Goal: Task Accomplishment & Management: Manage account settings

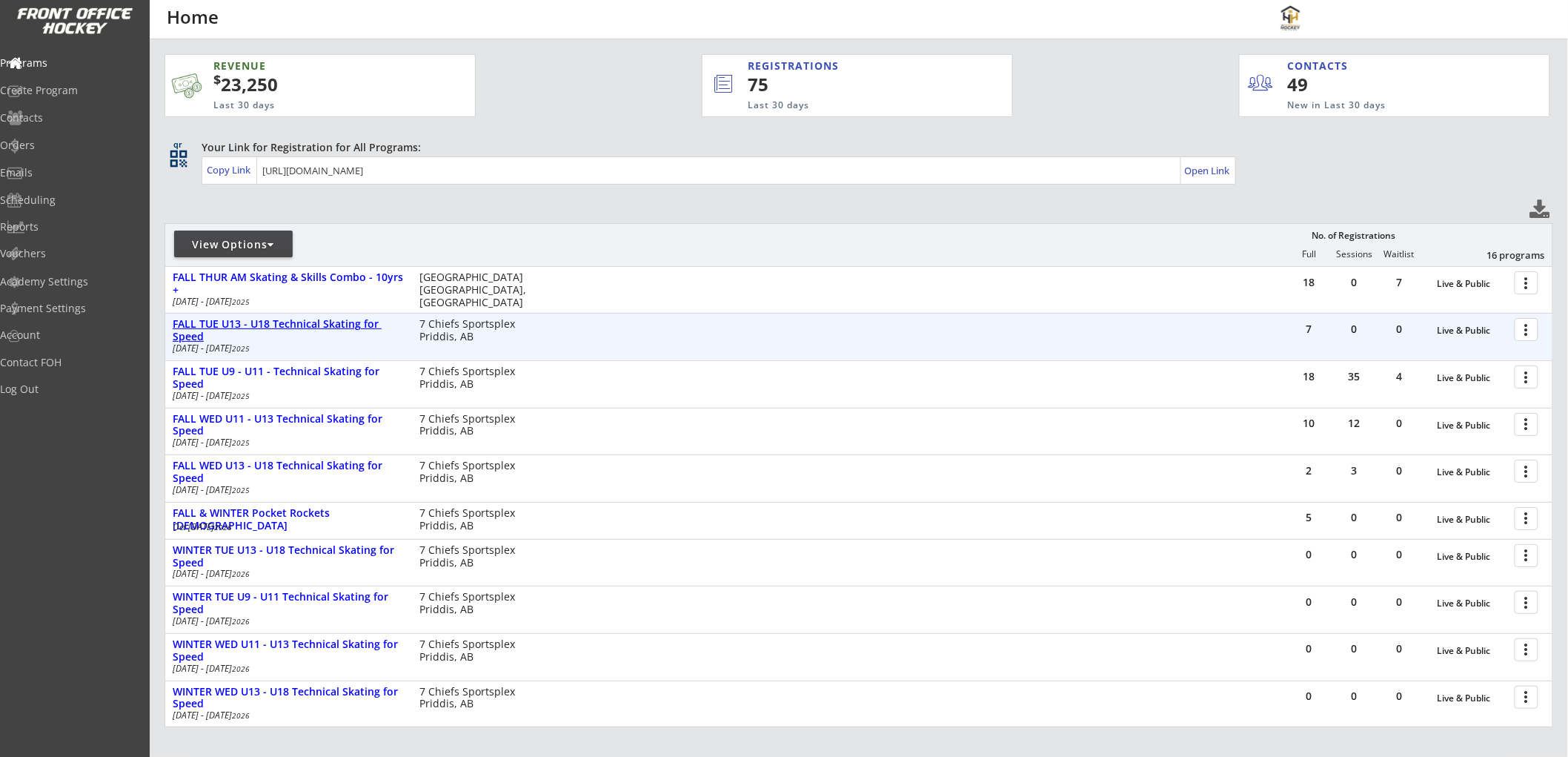
click at [323, 330] on div "FALL TUE U13 - U18 Technical Skating for Speed" at bounding box center [288, 330] width 231 height 25
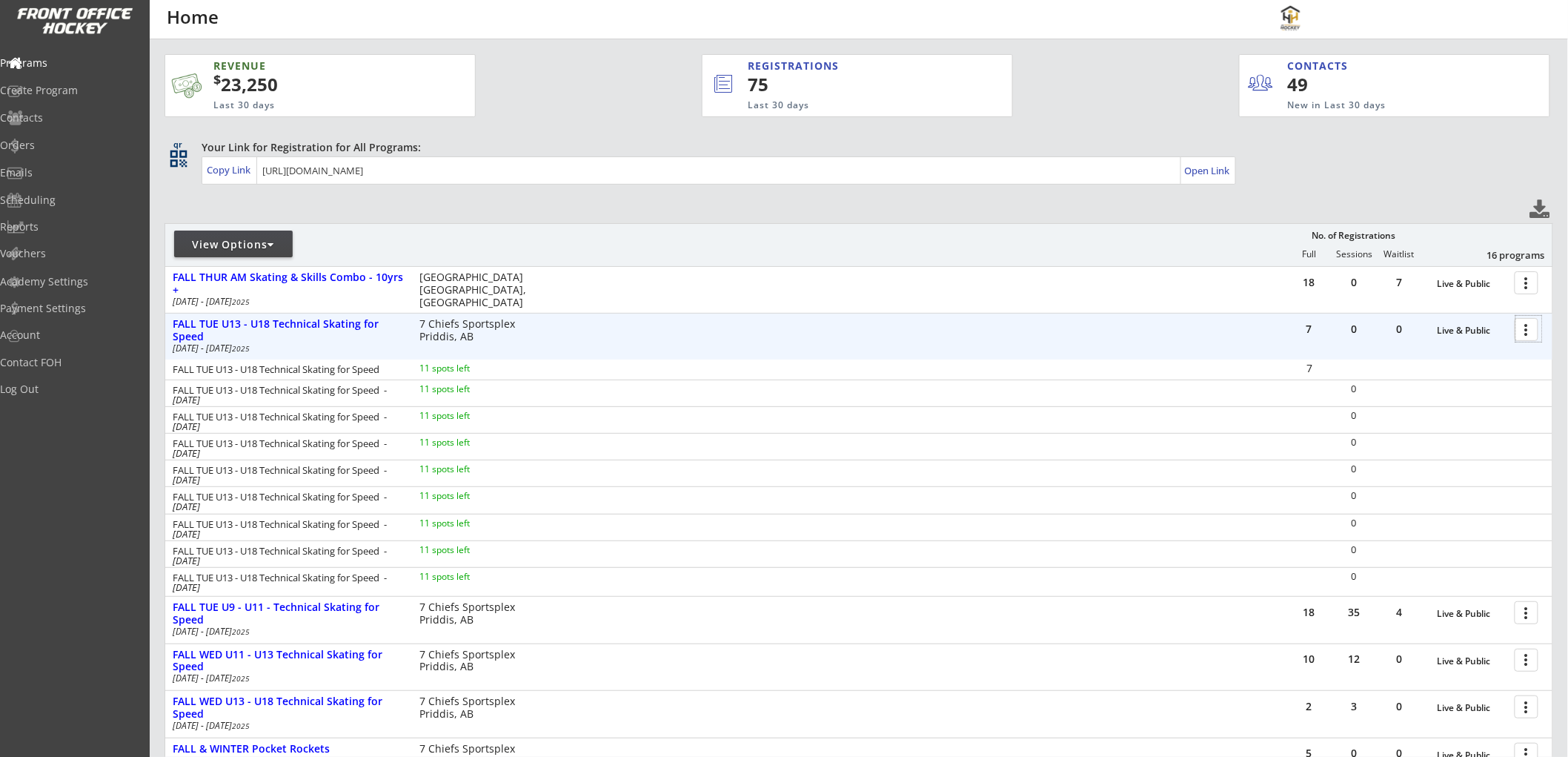
click at [1525, 327] on div at bounding box center [1529, 328] width 26 height 26
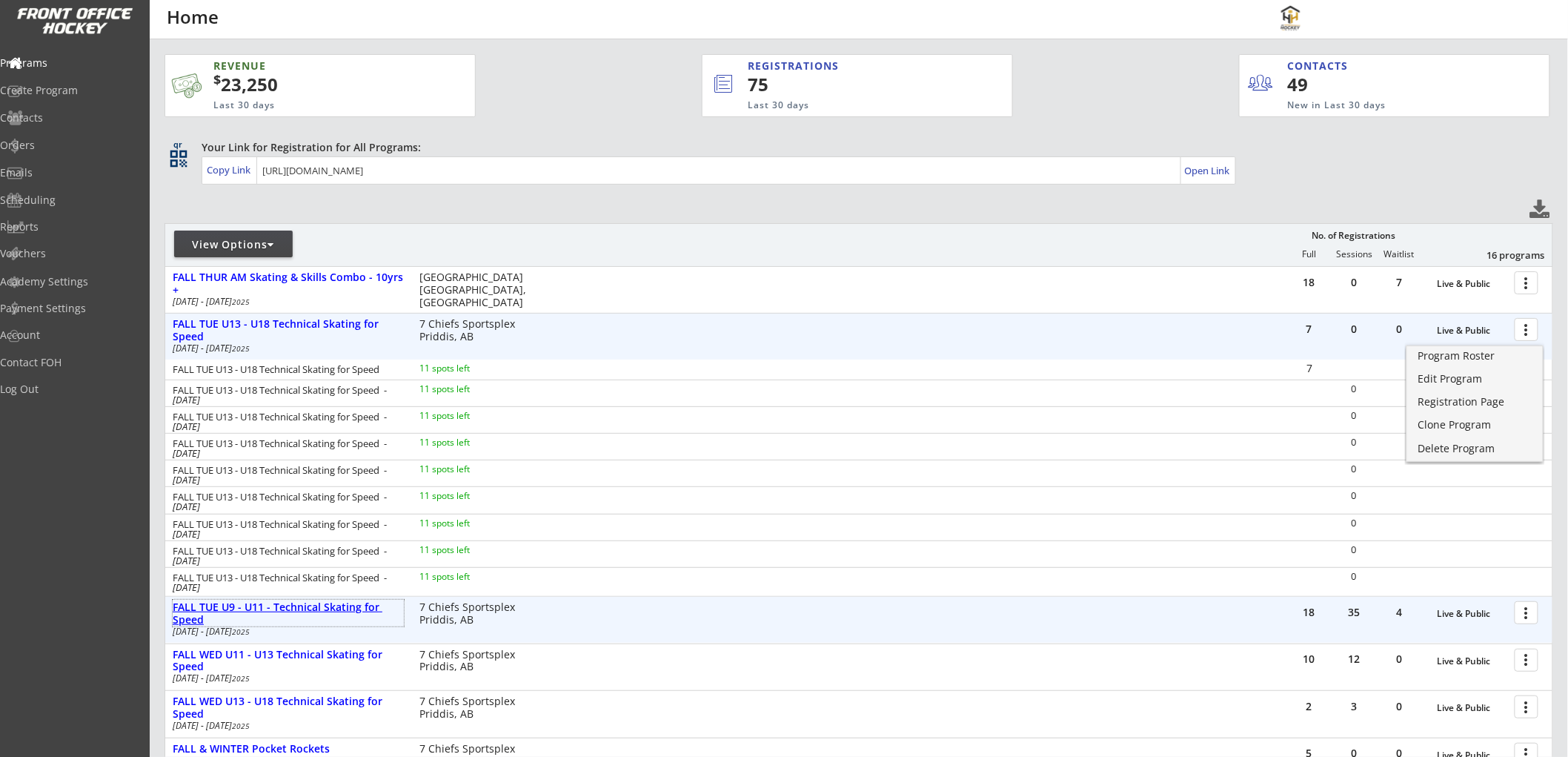
click at [349, 602] on div "FALL TUE U9 - U11 - Technical Skating for Speed" at bounding box center [288, 614] width 231 height 25
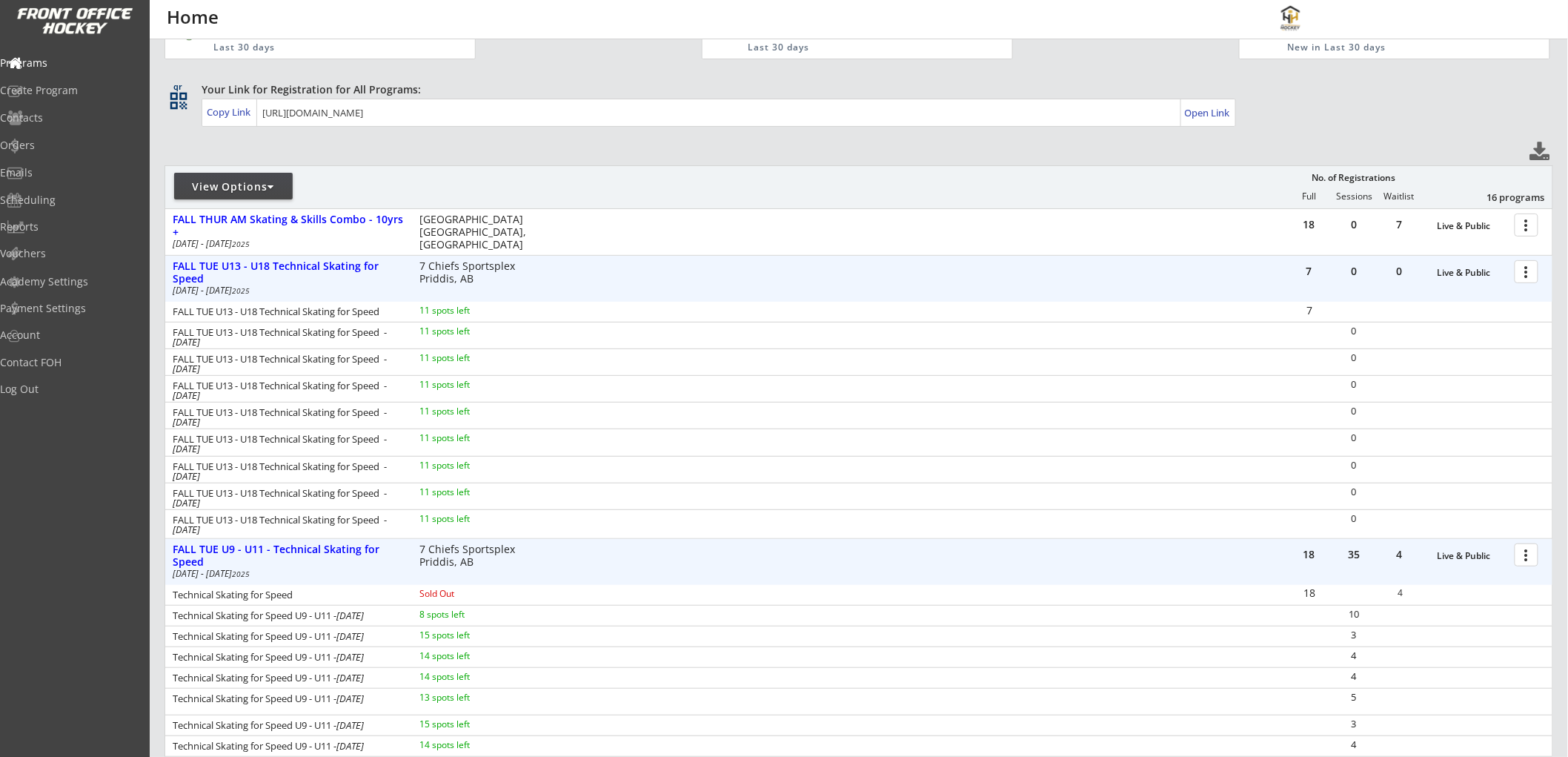
scroll to position [247, 0]
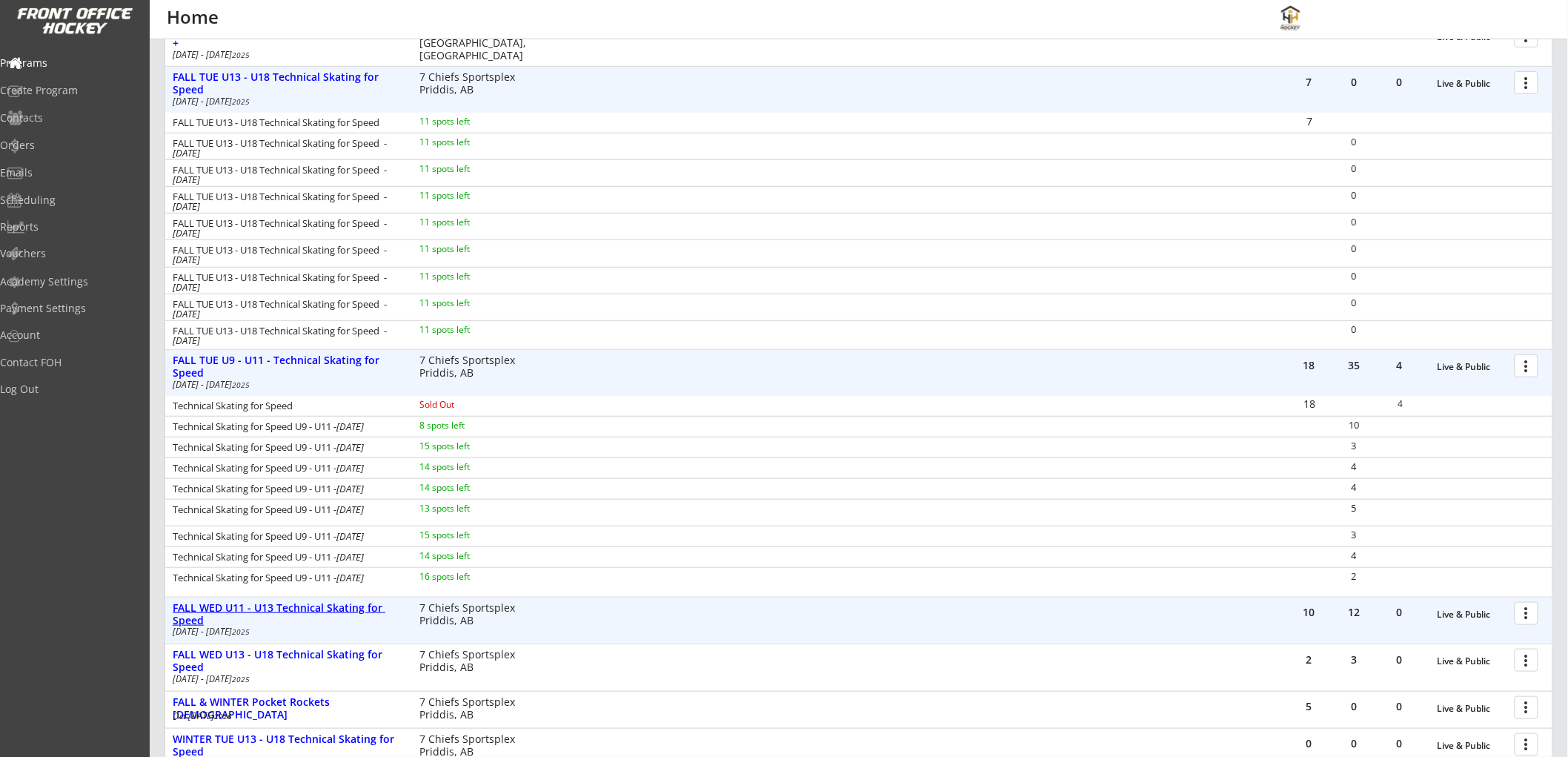
click at [341, 604] on div "FALL WED U11 - U13 Technical Skating for Speed" at bounding box center [288, 614] width 231 height 25
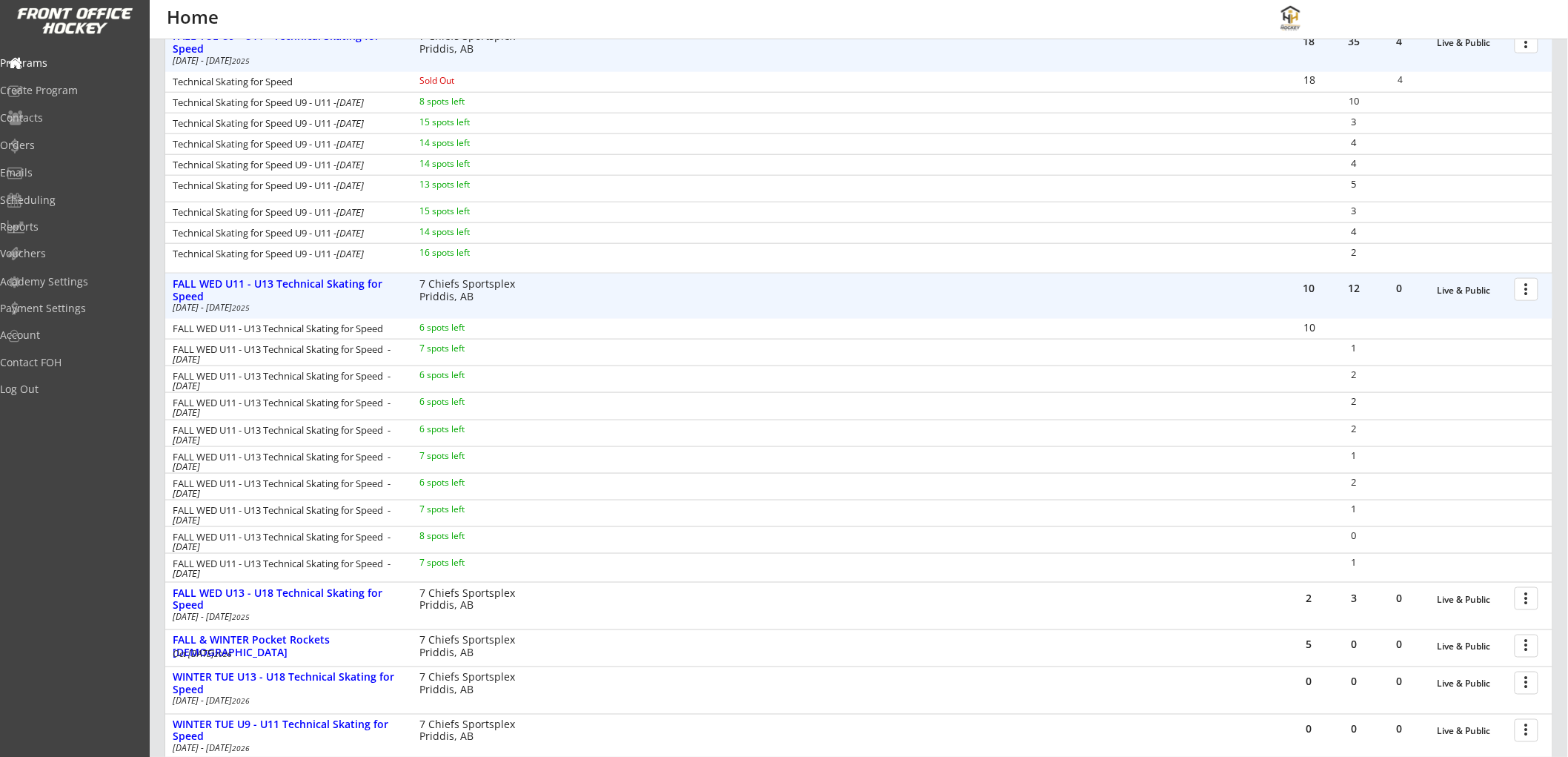
scroll to position [576, 0]
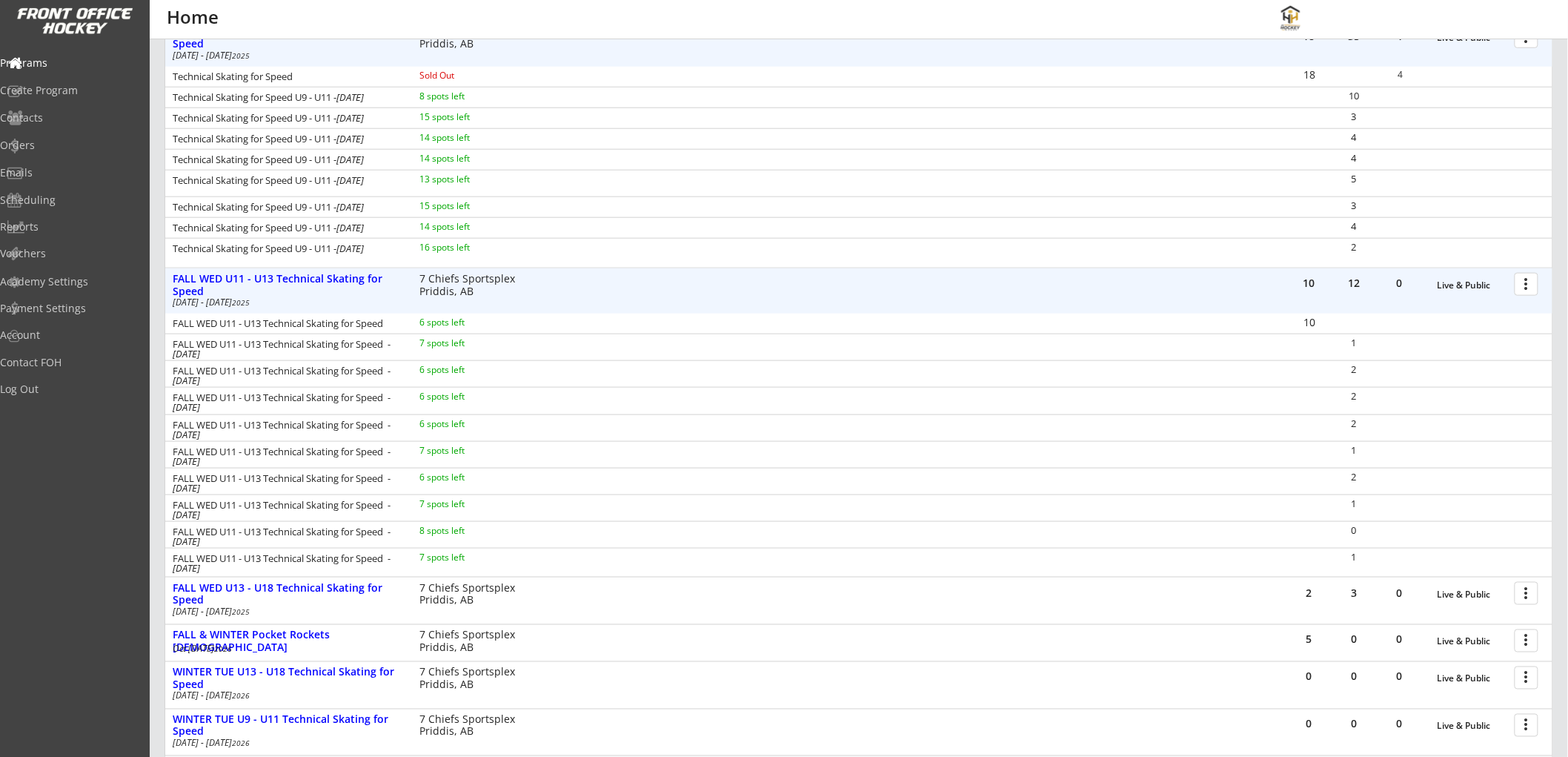
click at [1528, 281] on div at bounding box center [1529, 283] width 26 height 26
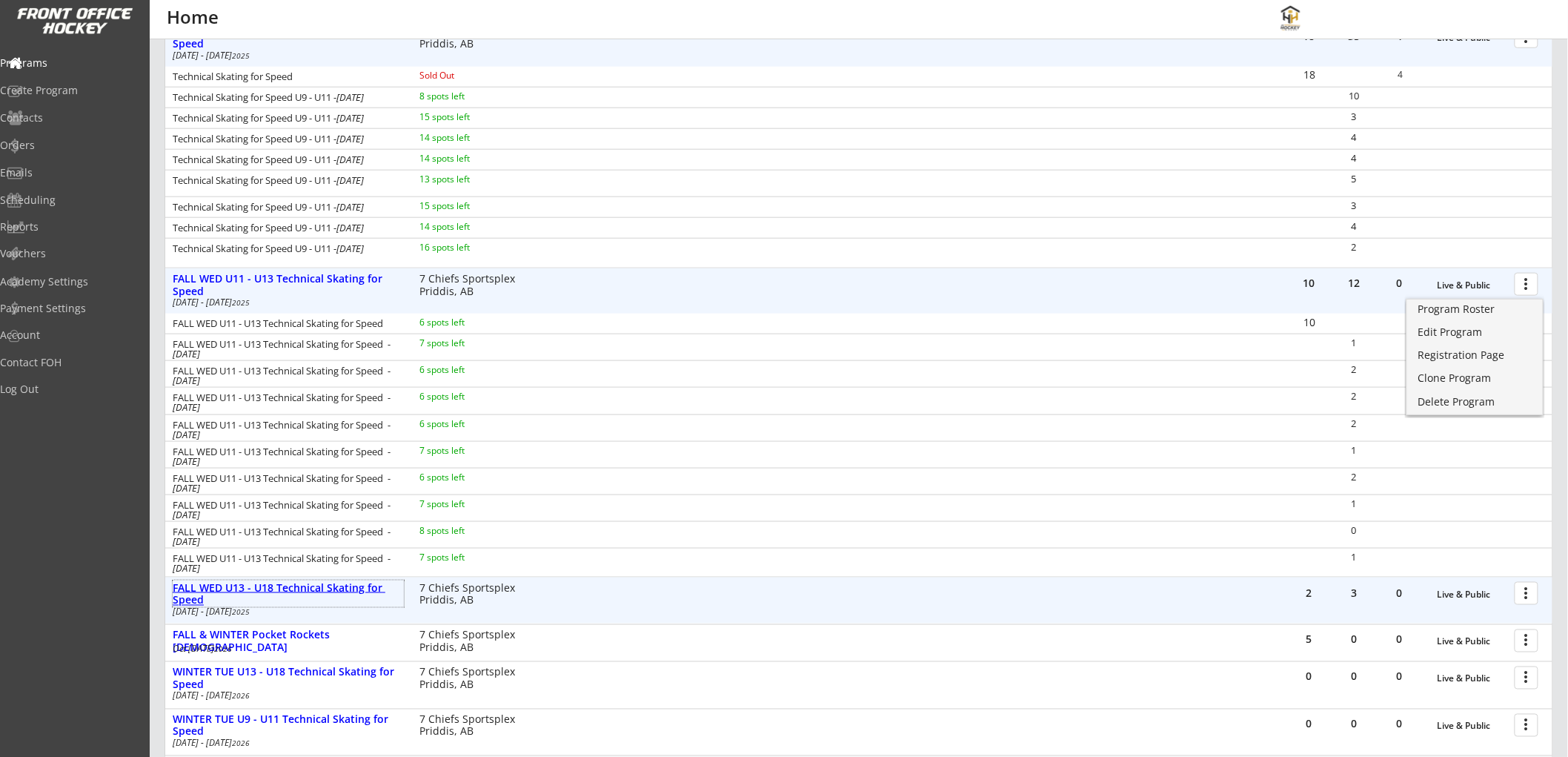
click at [326, 588] on div "FALL WED U13 - U18 Technical Skating for Speed" at bounding box center [288, 594] width 231 height 25
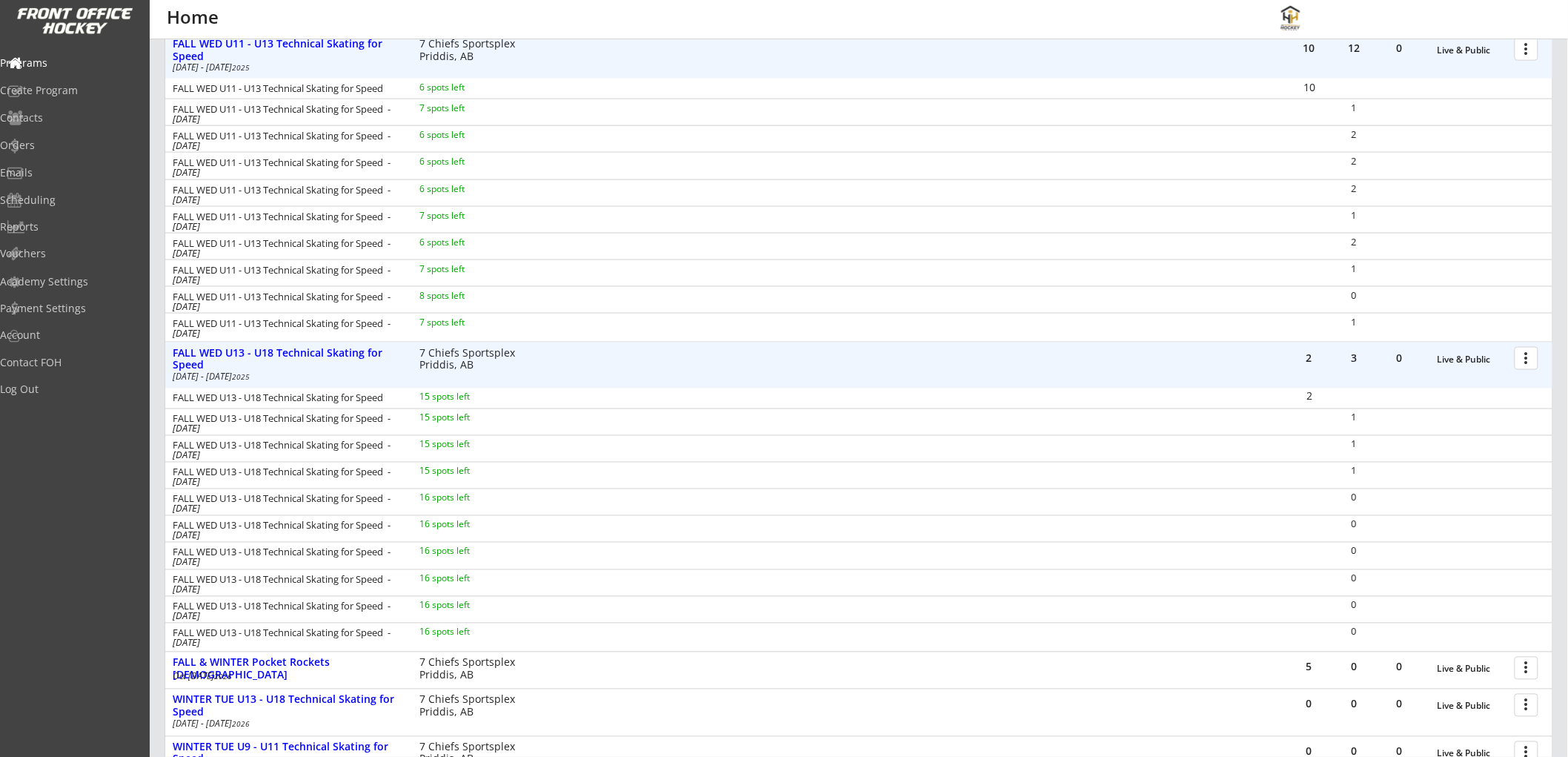
scroll to position [823, 0]
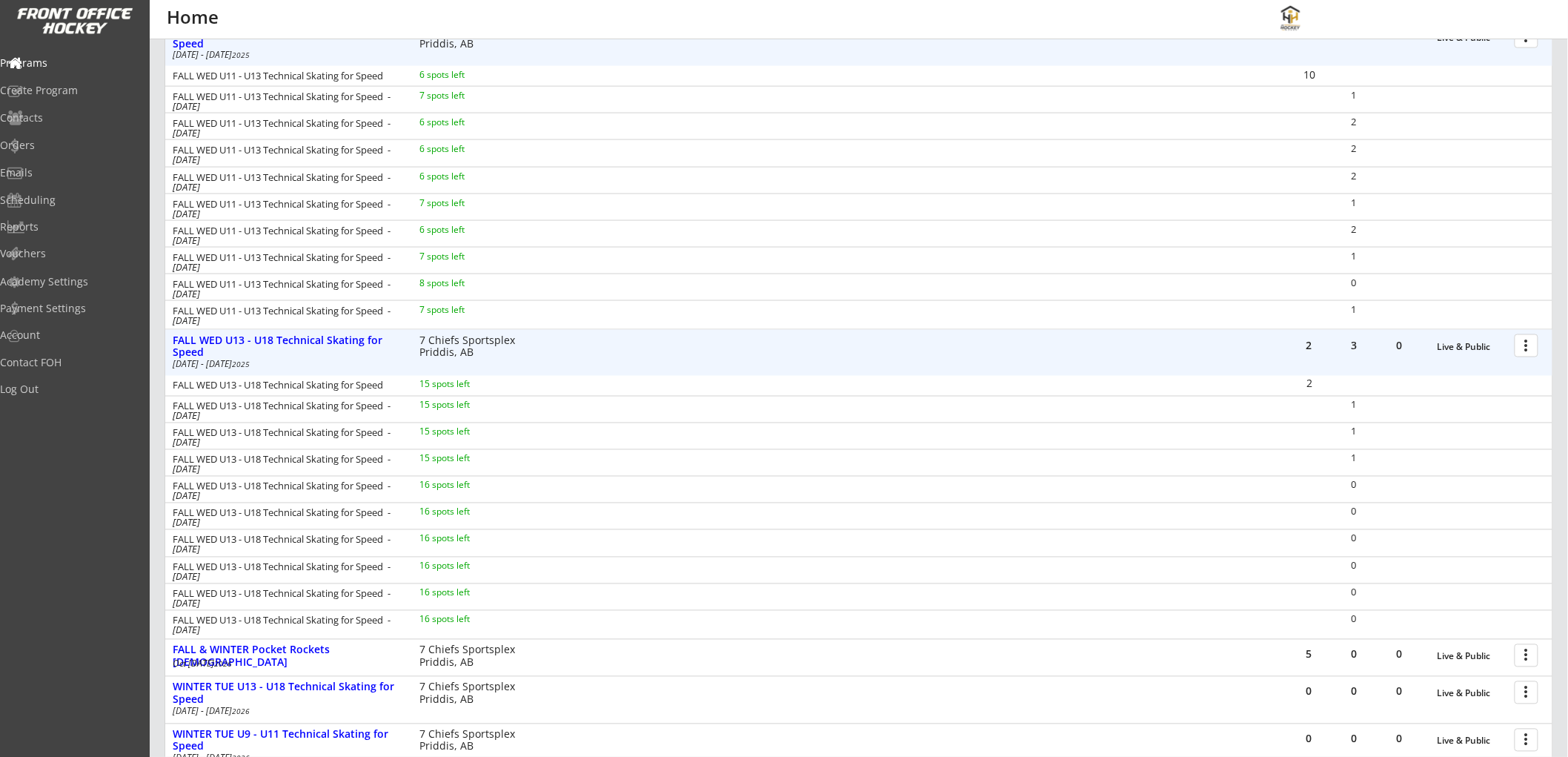
click at [1528, 346] on div at bounding box center [1529, 345] width 26 height 26
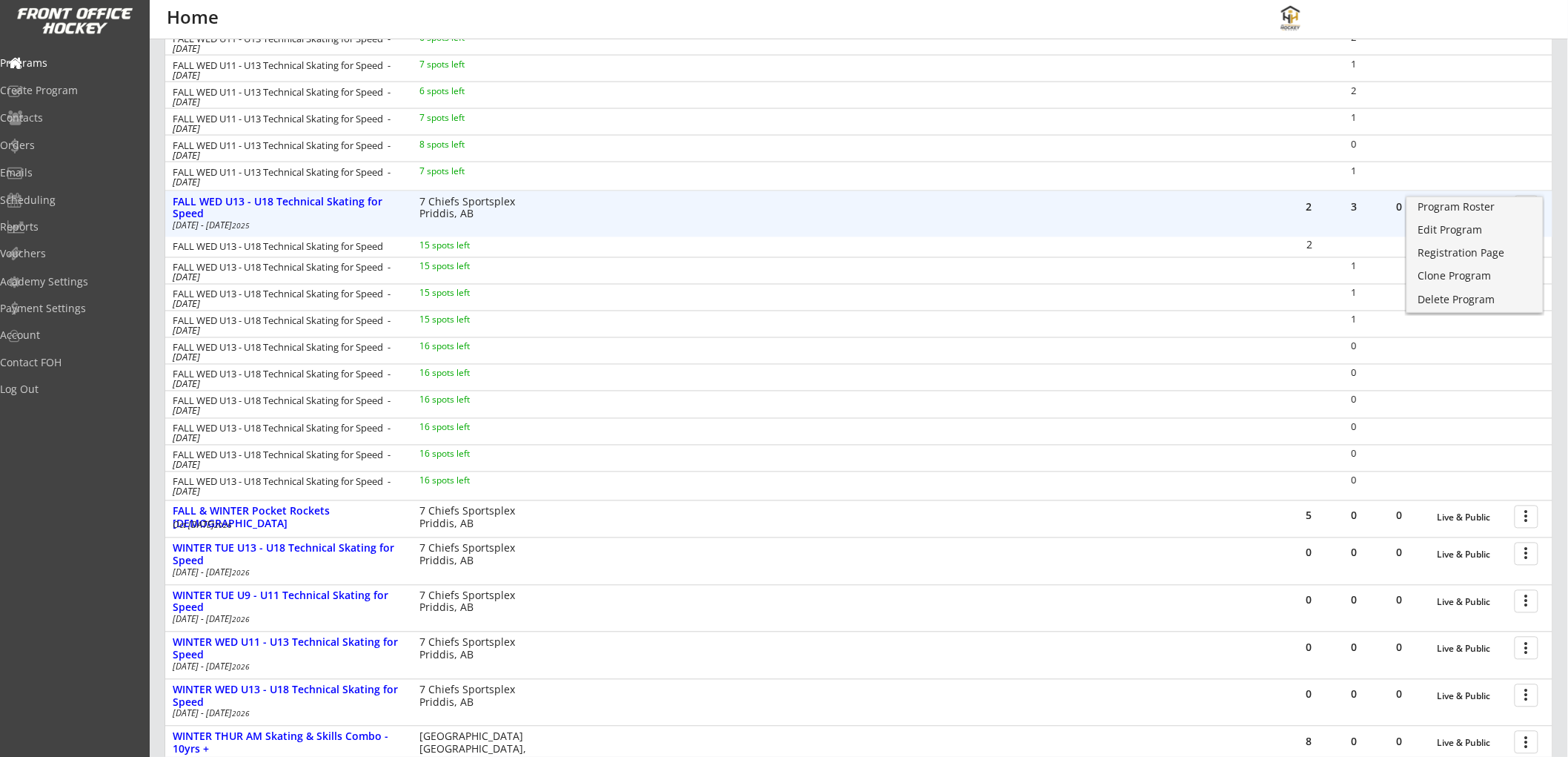
scroll to position [988, 0]
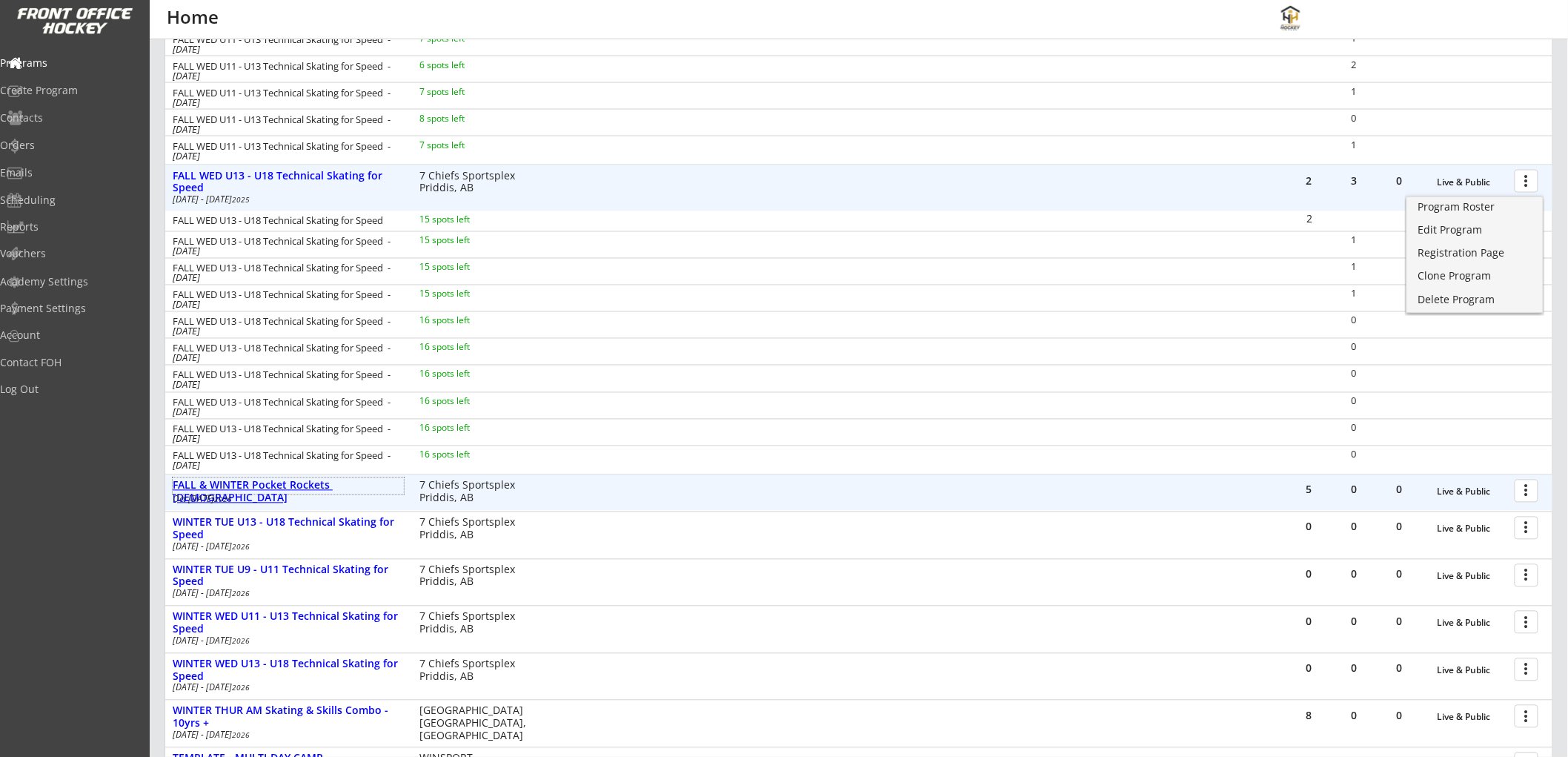
click at [339, 482] on div "FALL & WINTER Pocket Rockets [DEMOGRAPHIC_DATA]" at bounding box center [288, 491] width 231 height 25
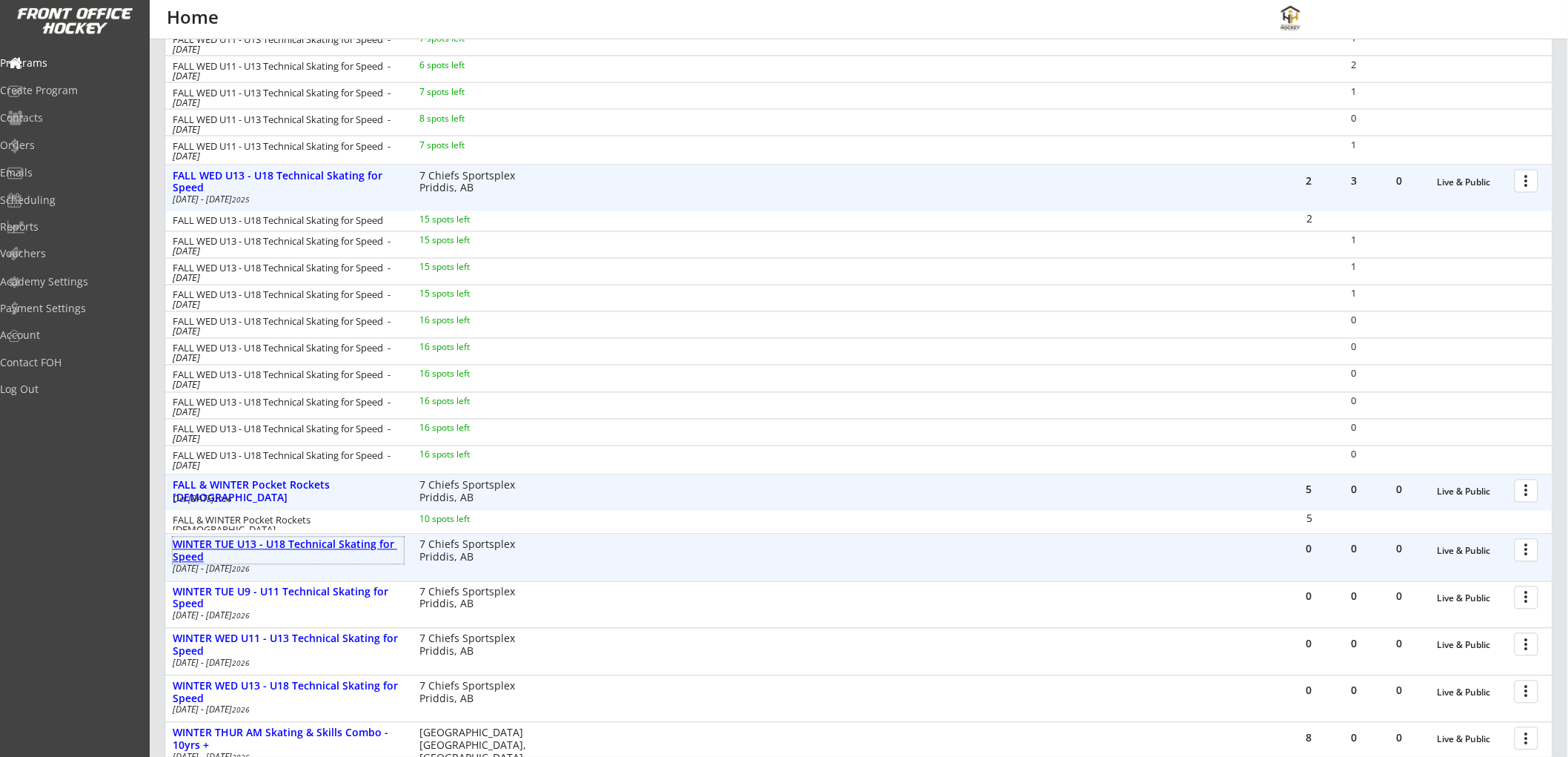
click at [328, 543] on div "WINTER TUE U13 - U18 Technical Skating for Speed" at bounding box center [288, 551] width 231 height 25
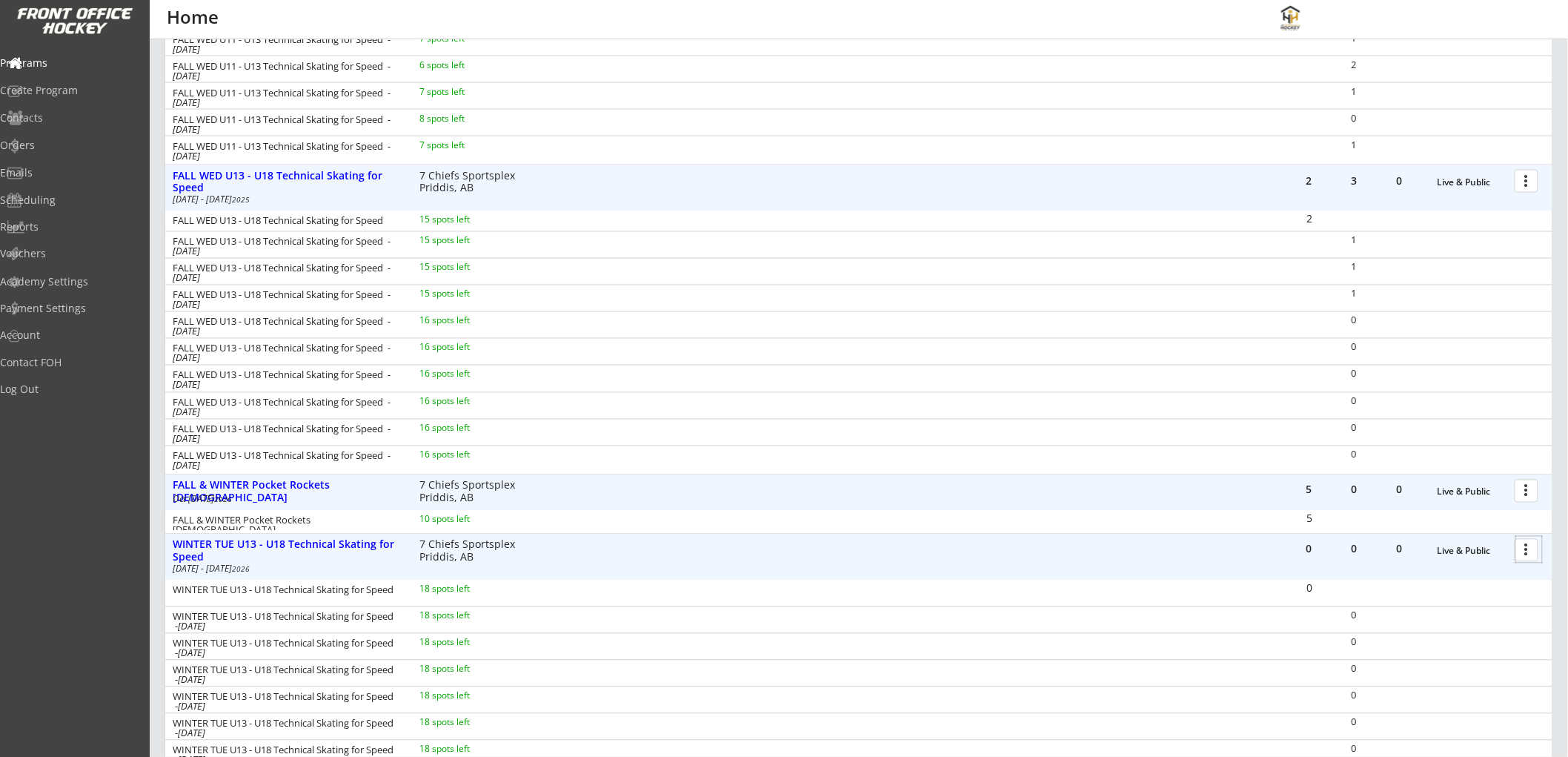
click at [1523, 548] on div at bounding box center [1529, 549] width 26 height 26
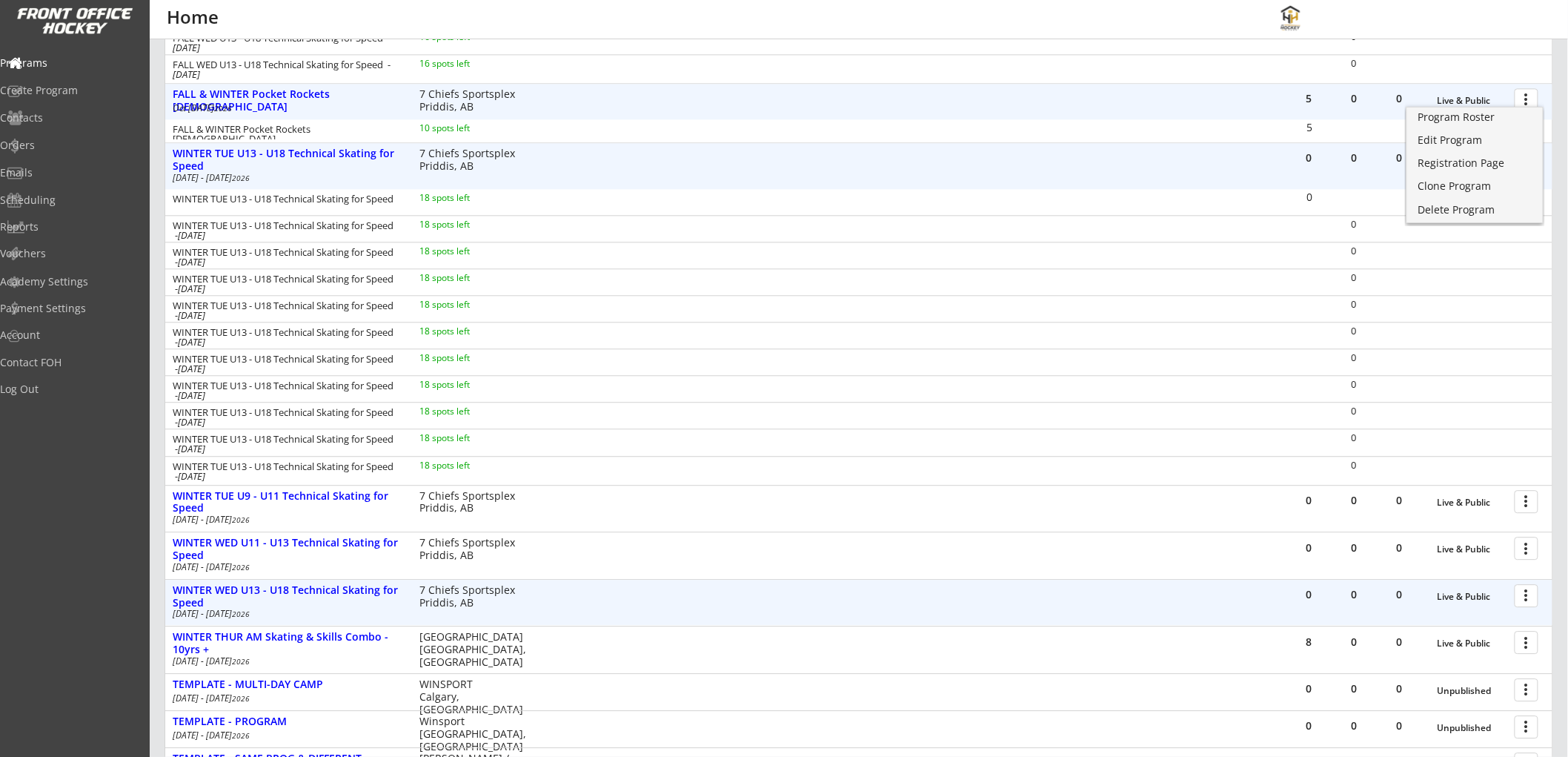
scroll to position [1483, 0]
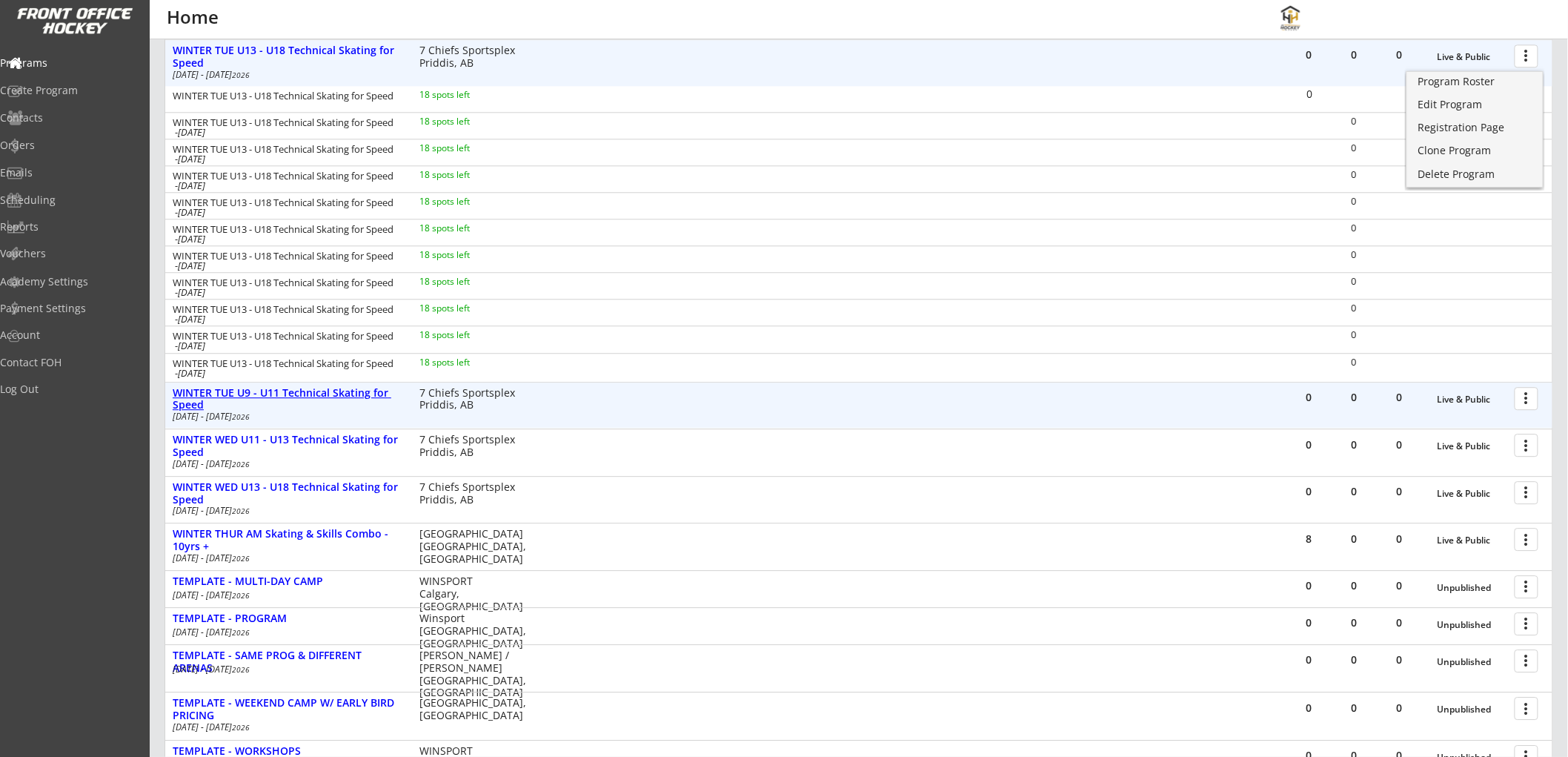
click at [356, 405] on div "WINTER TUE U9 - U11 Technical Skating for Speed" at bounding box center [288, 399] width 231 height 25
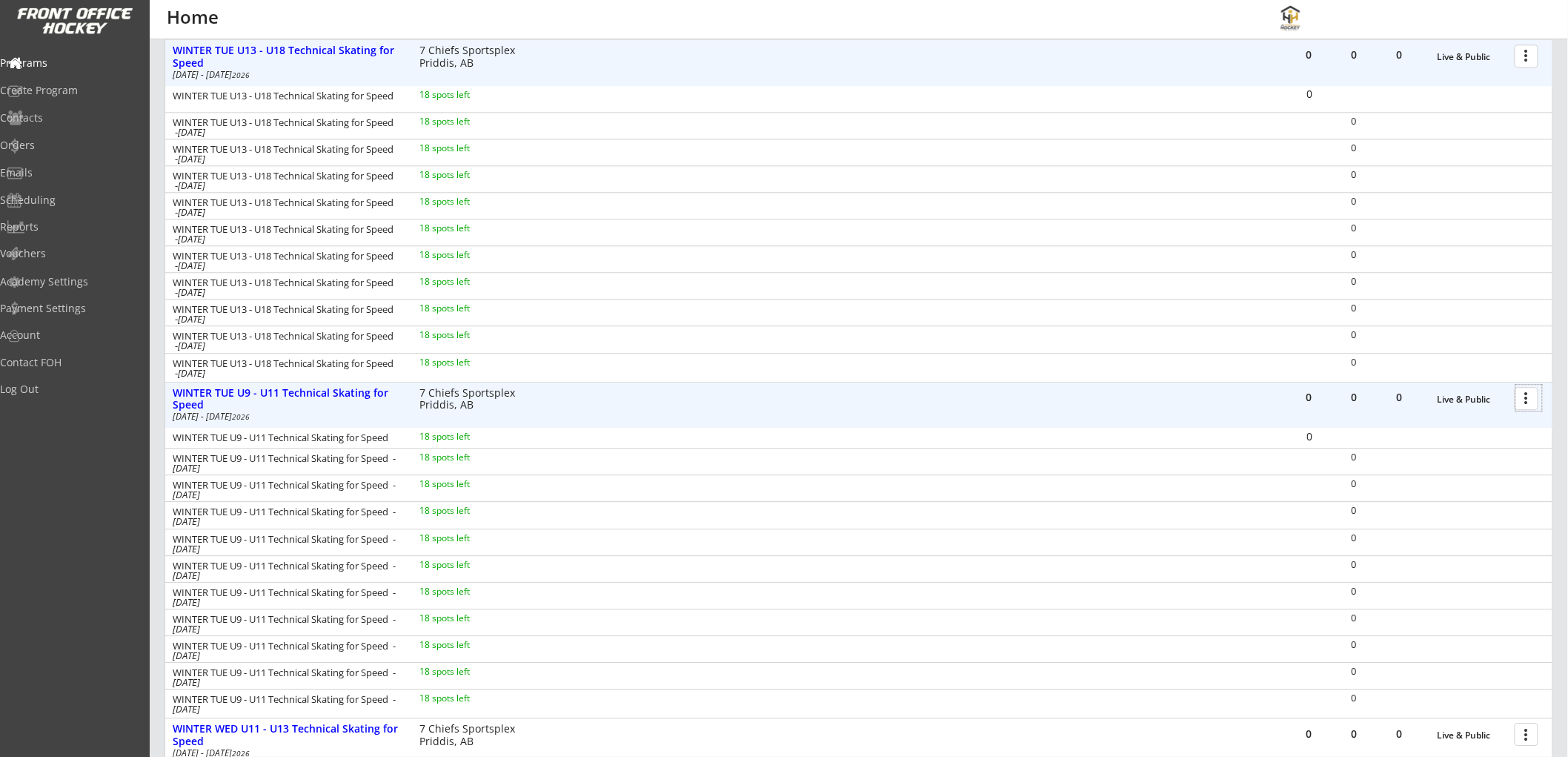
click at [1528, 403] on div at bounding box center [1529, 397] width 26 height 26
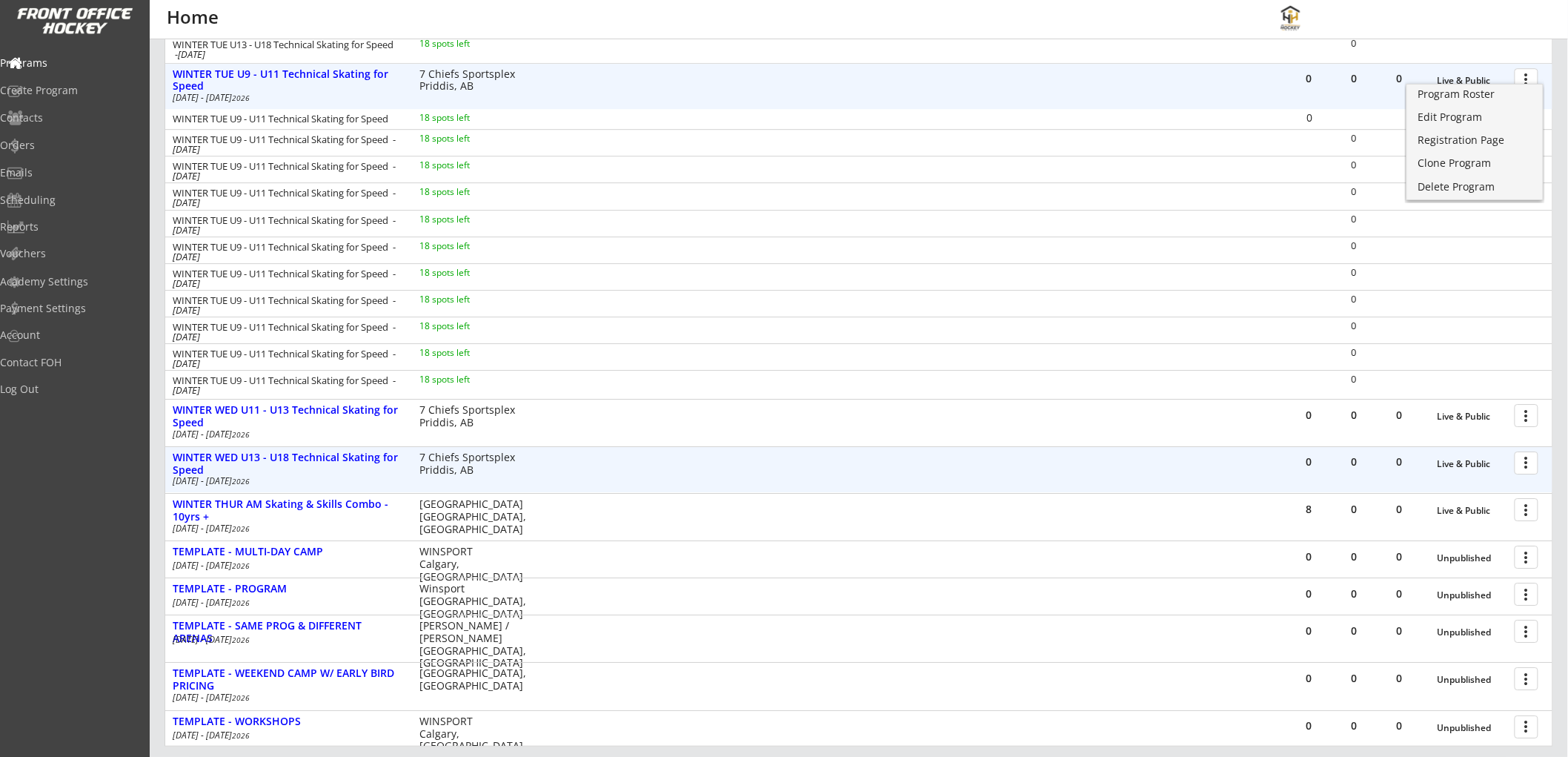
scroll to position [1812, 0]
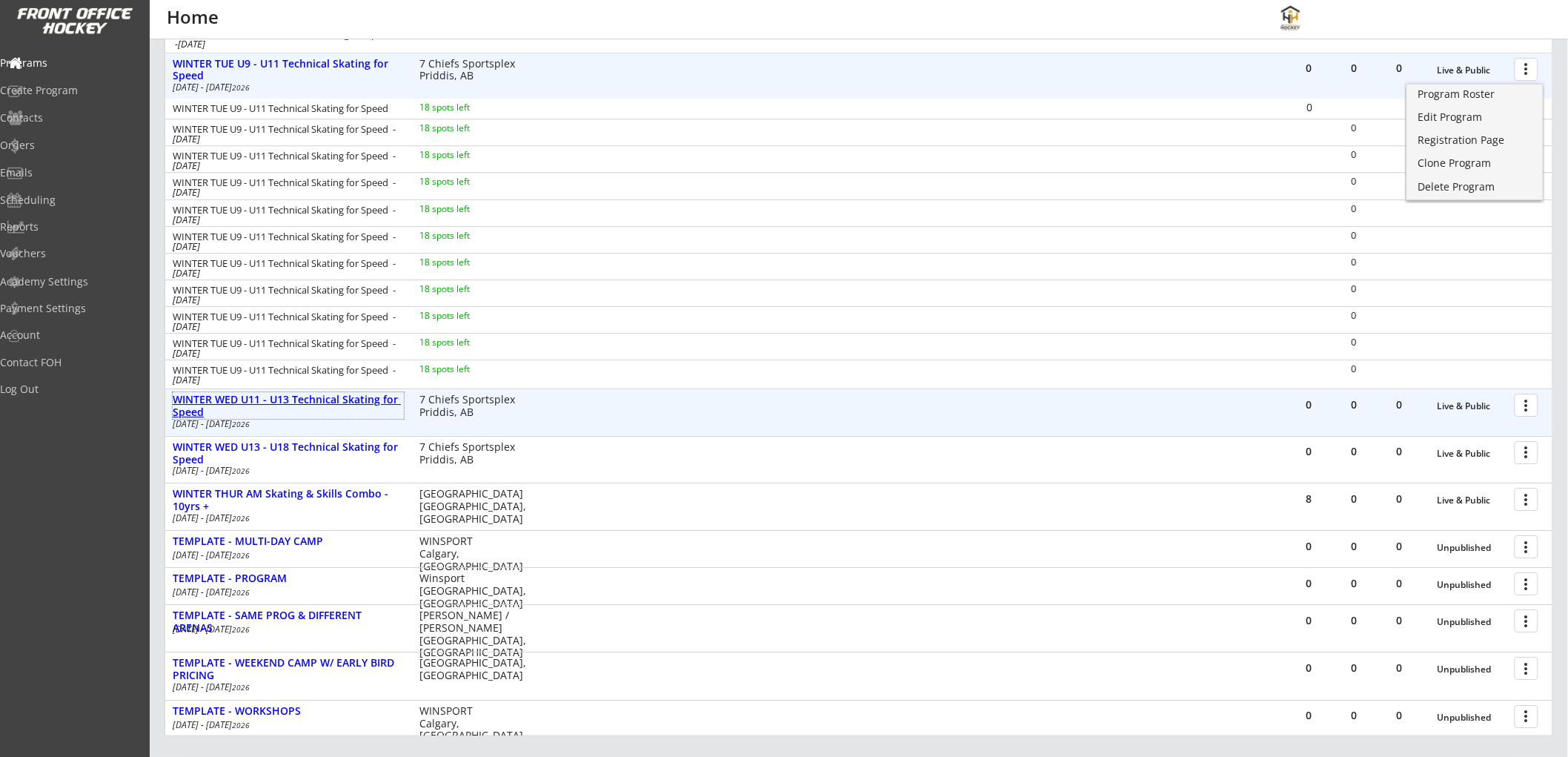
click at [330, 399] on div "WINTER WED U11 - U13 Technical Skating for Speed" at bounding box center [288, 406] width 231 height 25
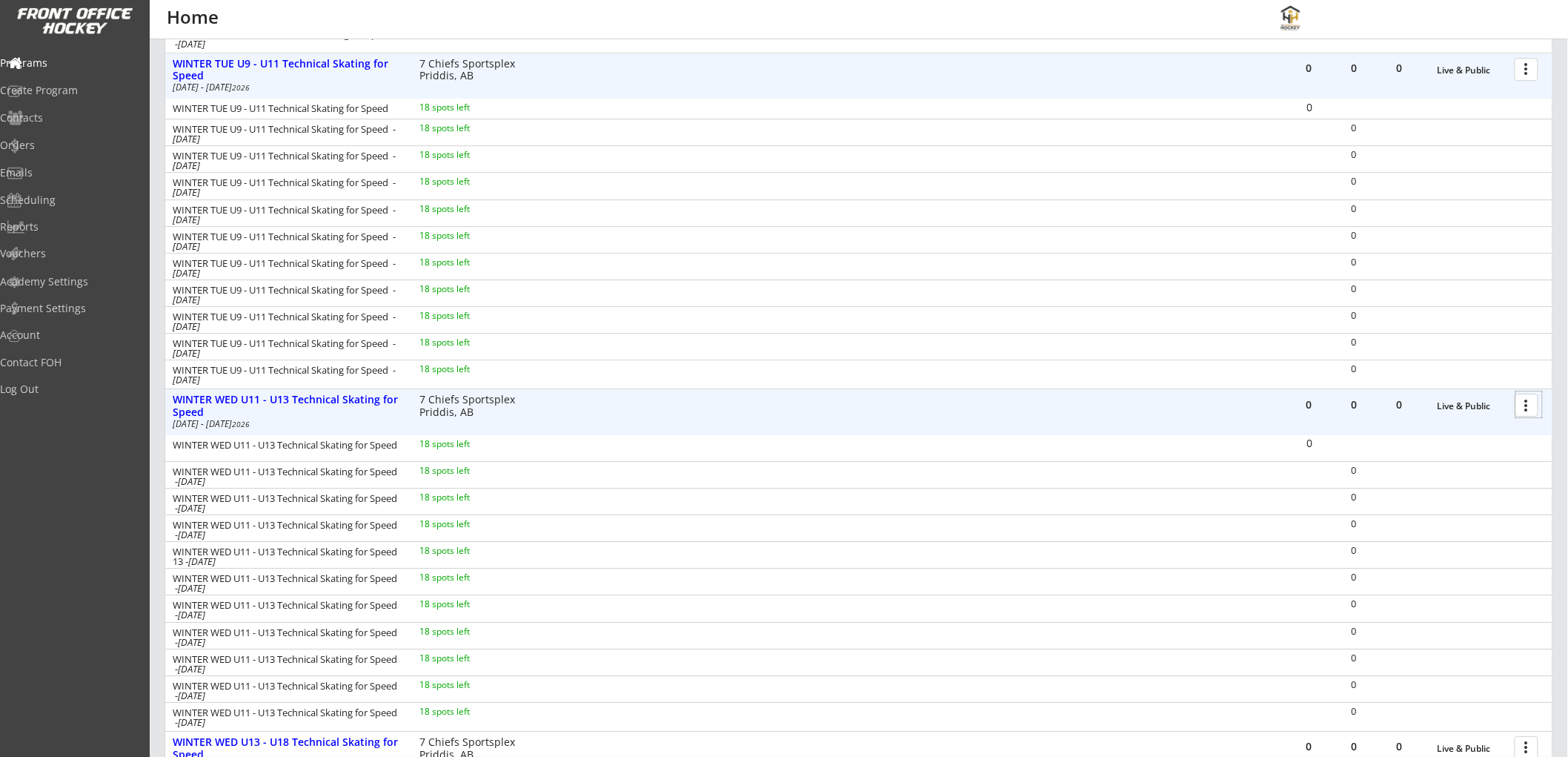
click at [1520, 404] on div at bounding box center [1529, 405] width 26 height 26
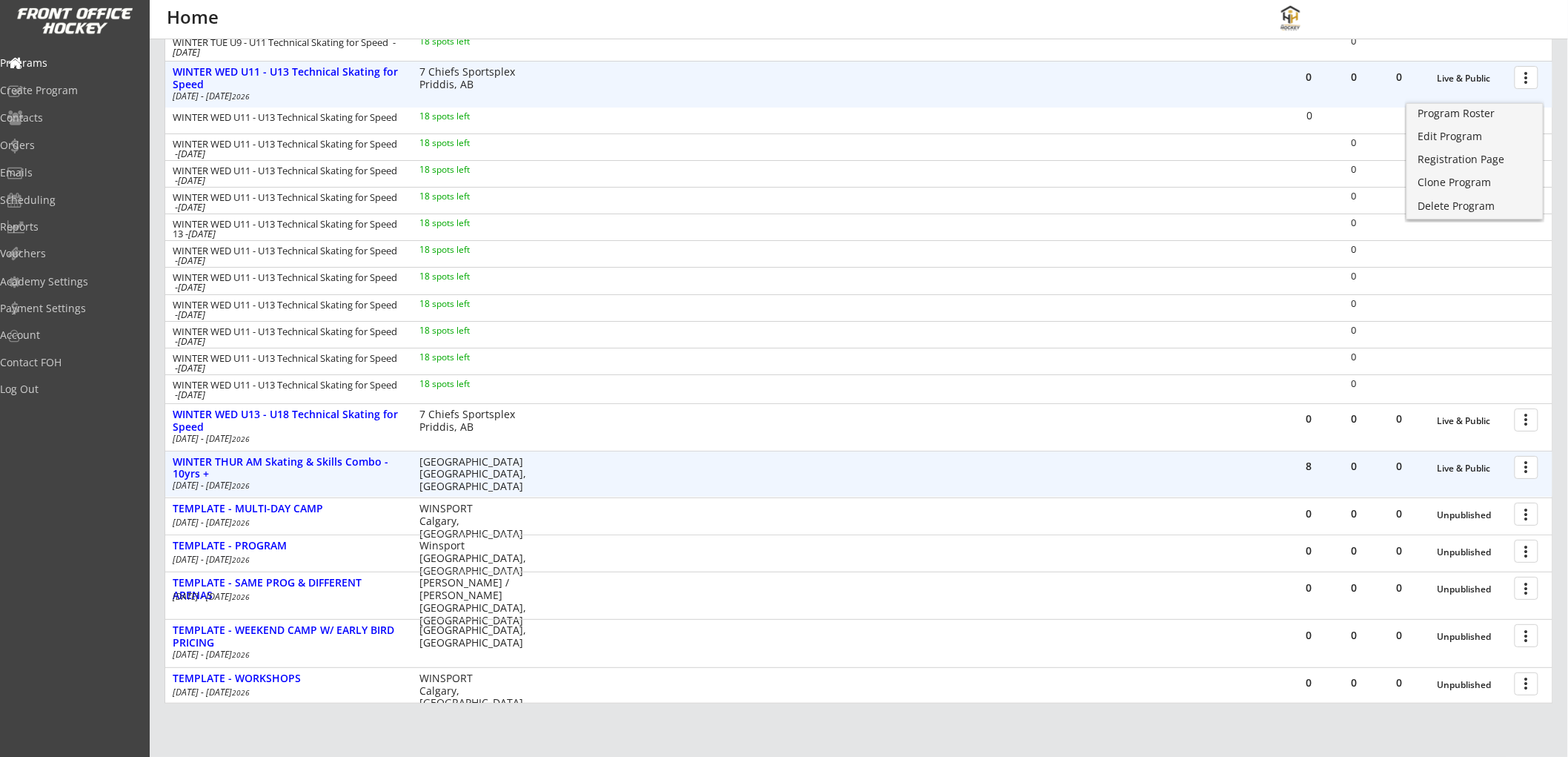
scroll to position [2140, 0]
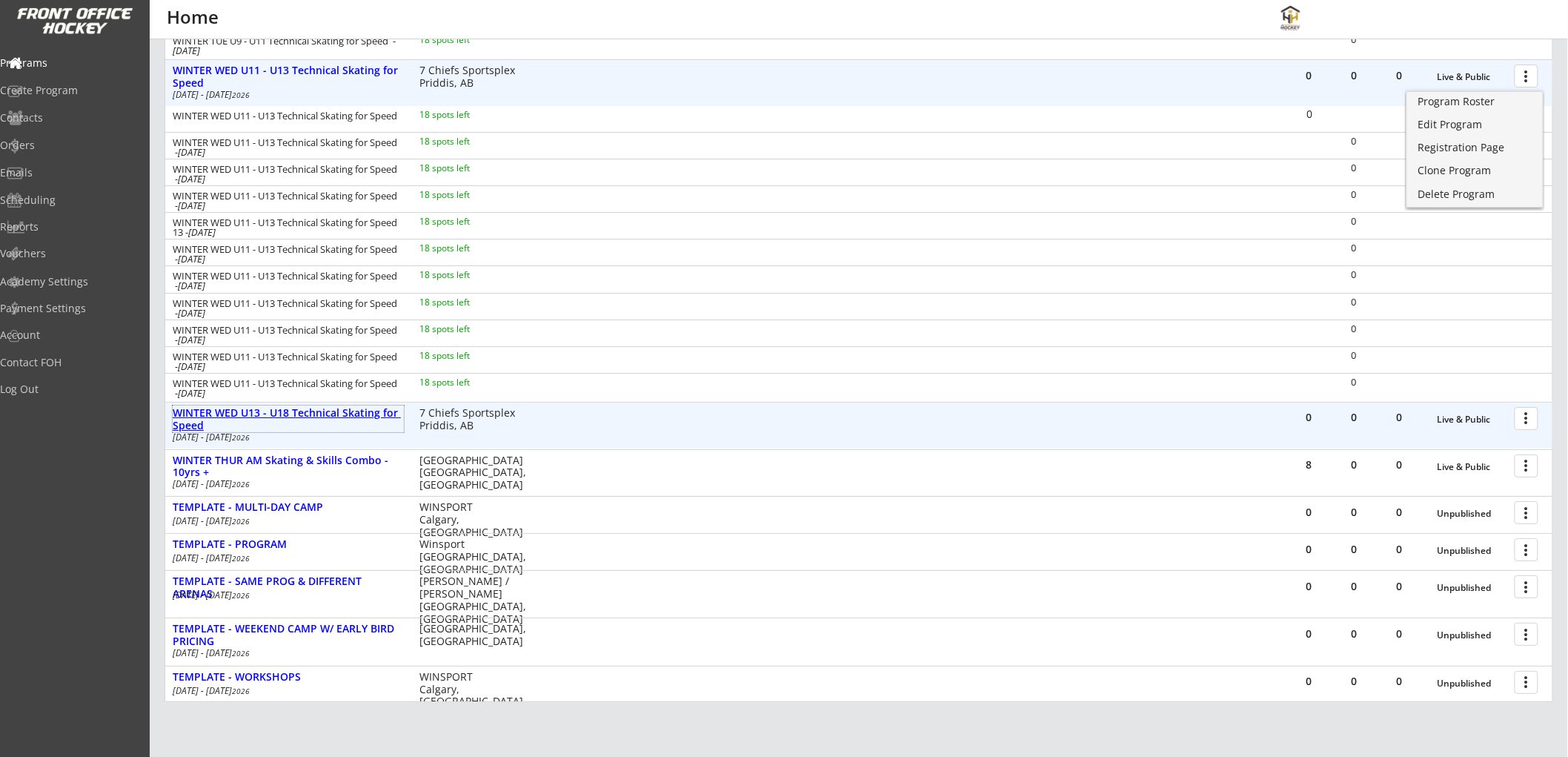
click at [342, 407] on div "WINTER WED U13 - U18 Technical Skating for Speed" at bounding box center [288, 419] width 231 height 25
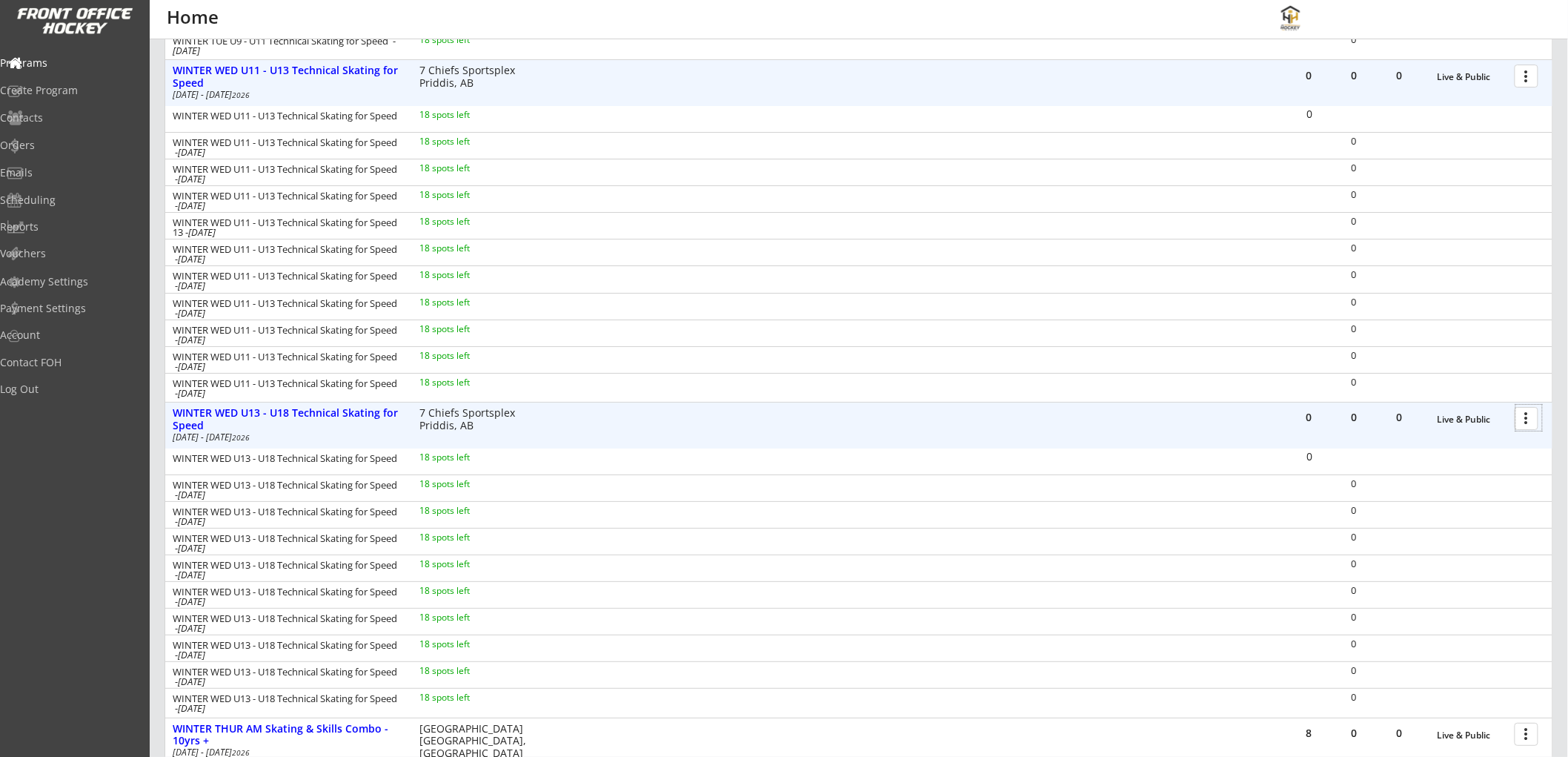
drag, startPoint x: 1521, startPoint y: 417, endPoint x: 1481, endPoint y: 430, distance: 42.1
click at [1517, 419] on div at bounding box center [1529, 418] width 26 height 26
drag, startPoint x: 1428, startPoint y: 445, endPoint x: 1453, endPoint y: 458, distance: 28.2
click at [1453, 461] on div "Edit Program" at bounding box center [1474, 465] width 106 height 10
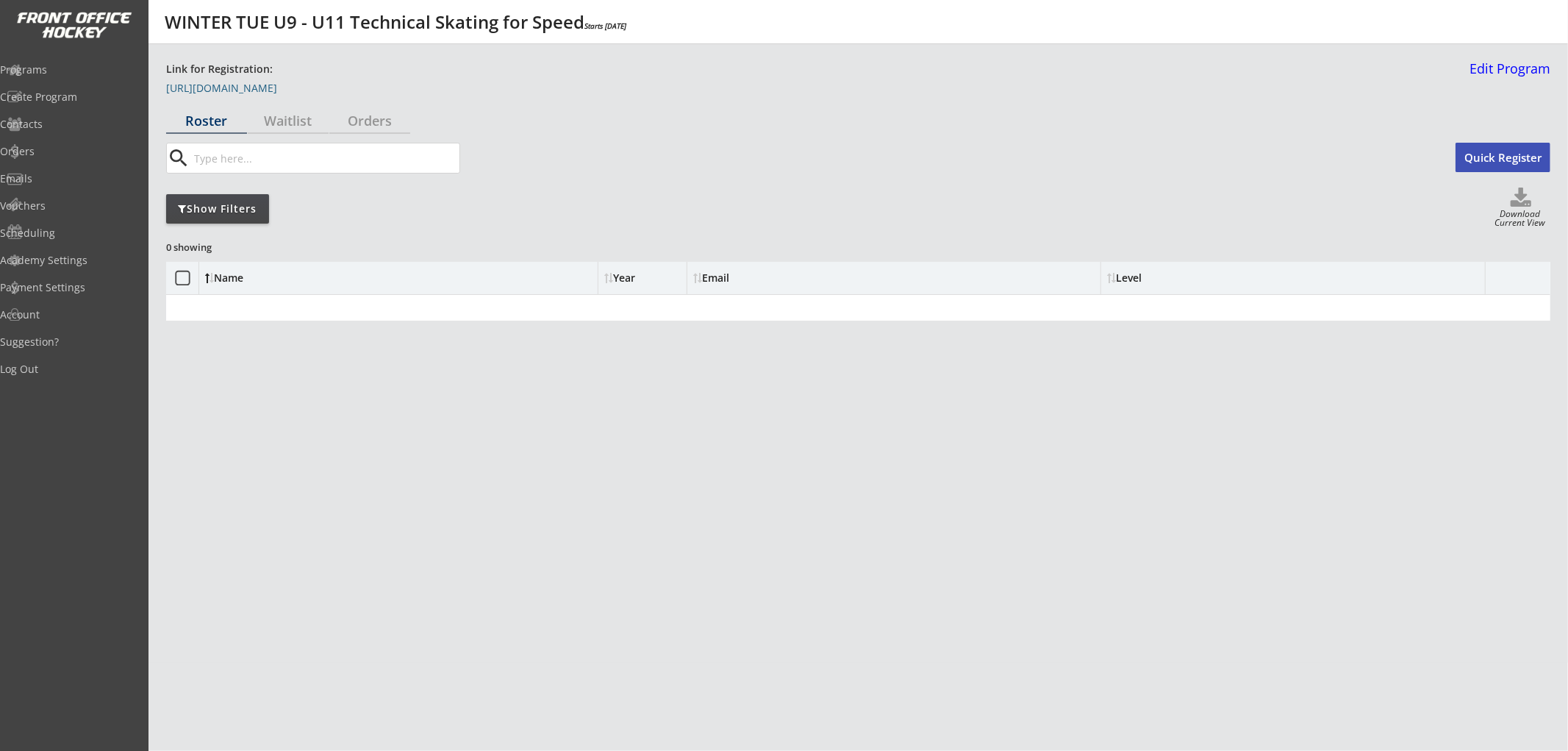
click at [313, 89] on link "https://frontofficehockey.com/mhh-program/1752605290123x796392299365924900" at bounding box center [239, 91] width 147 height 16
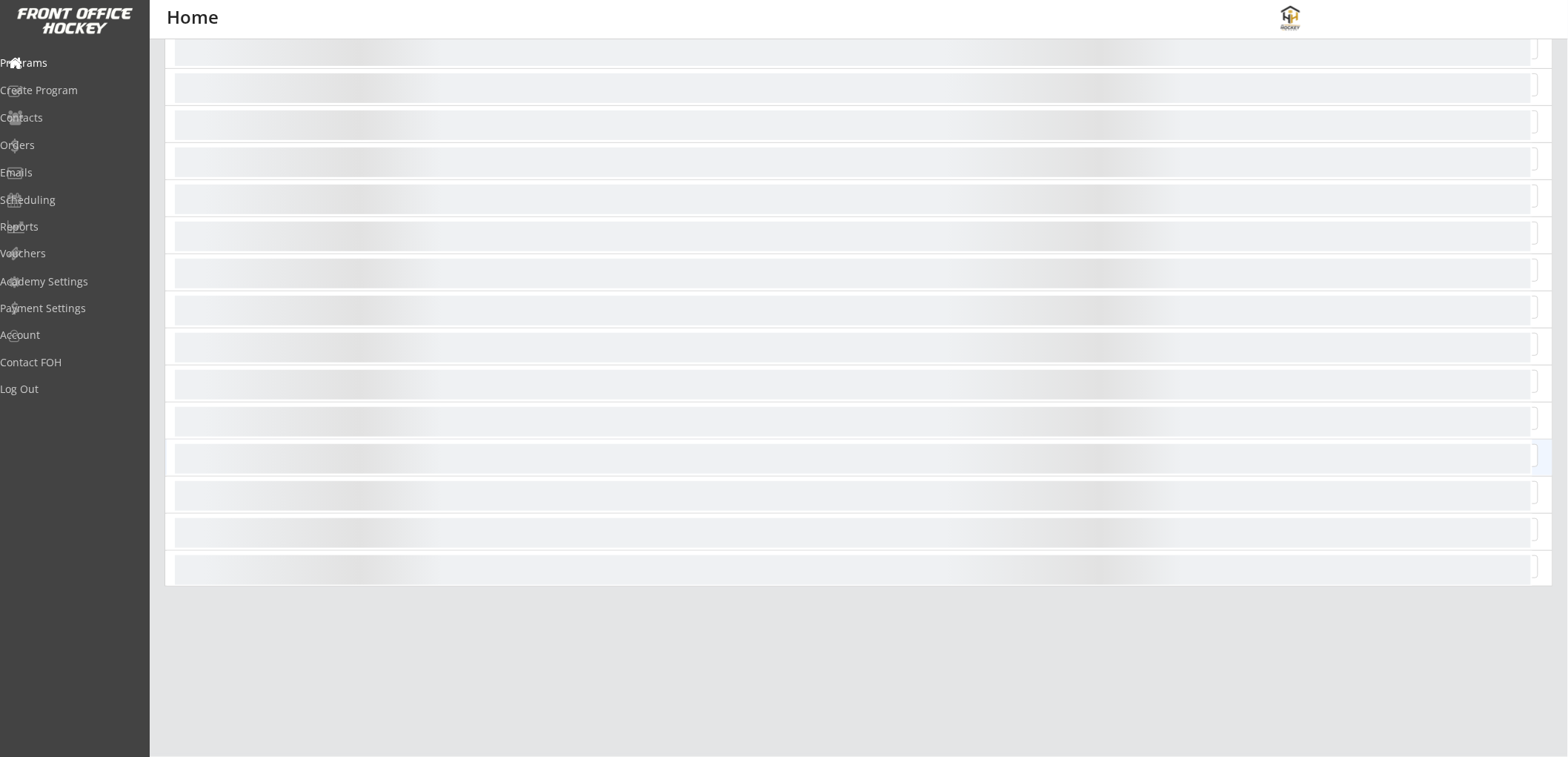
scroll to position [198, 0]
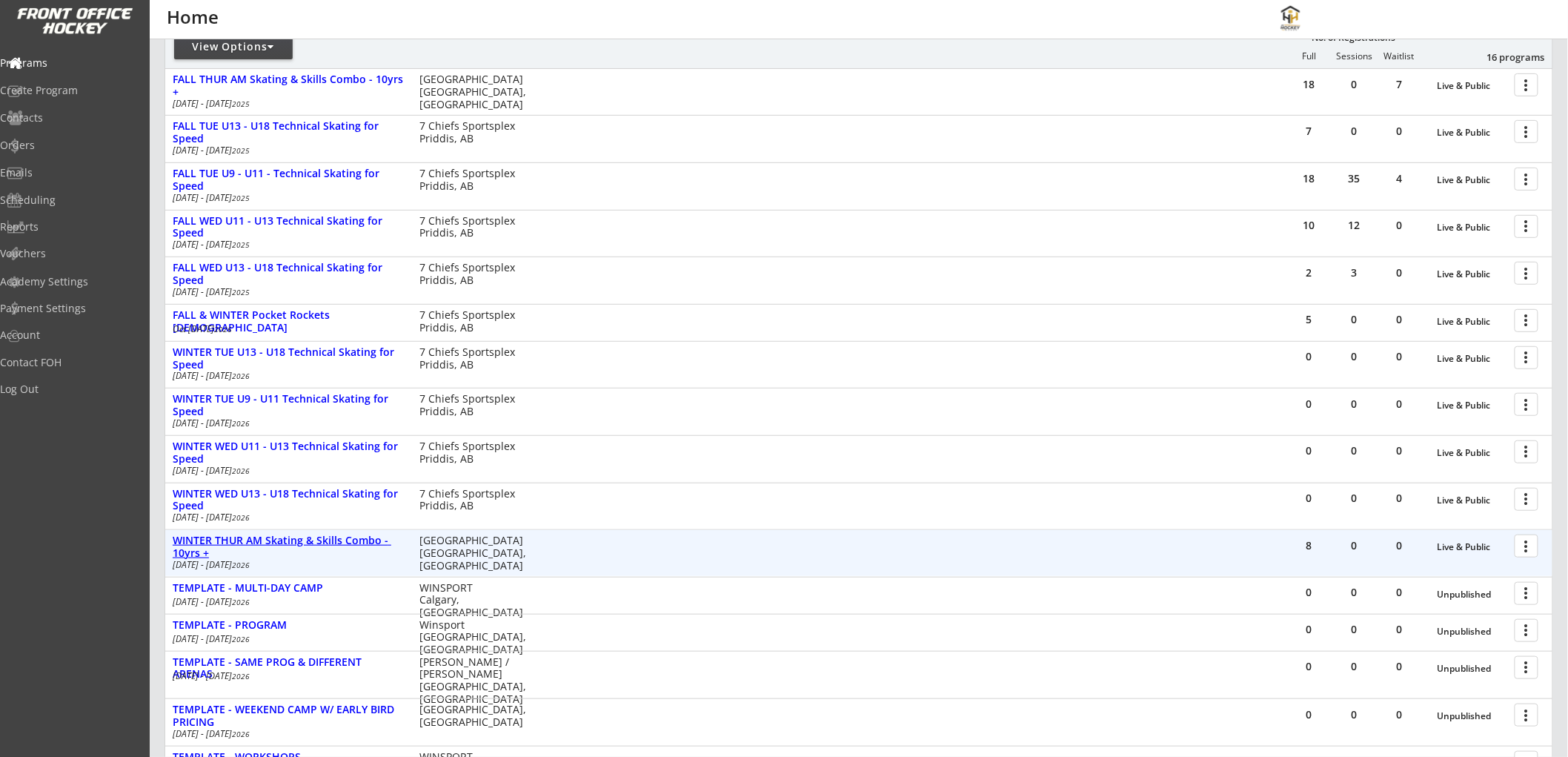
click at [269, 541] on div "WINTER THUR AM Skating & Skills Combo - 10yrs +" at bounding box center [288, 546] width 231 height 25
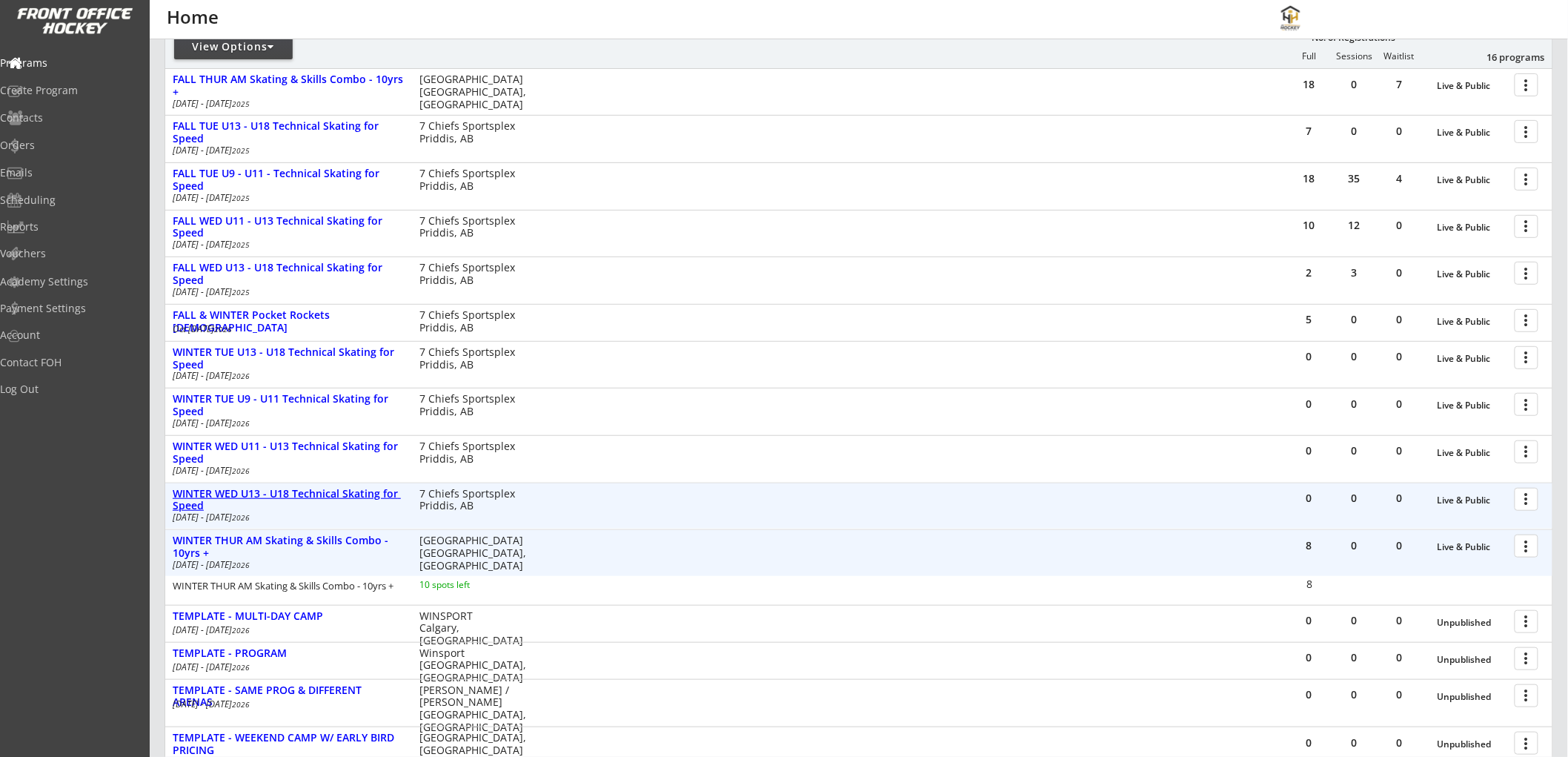
click at [341, 490] on div "WINTER WED U13 - U18 Technical Skating for Speed" at bounding box center [288, 499] width 231 height 25
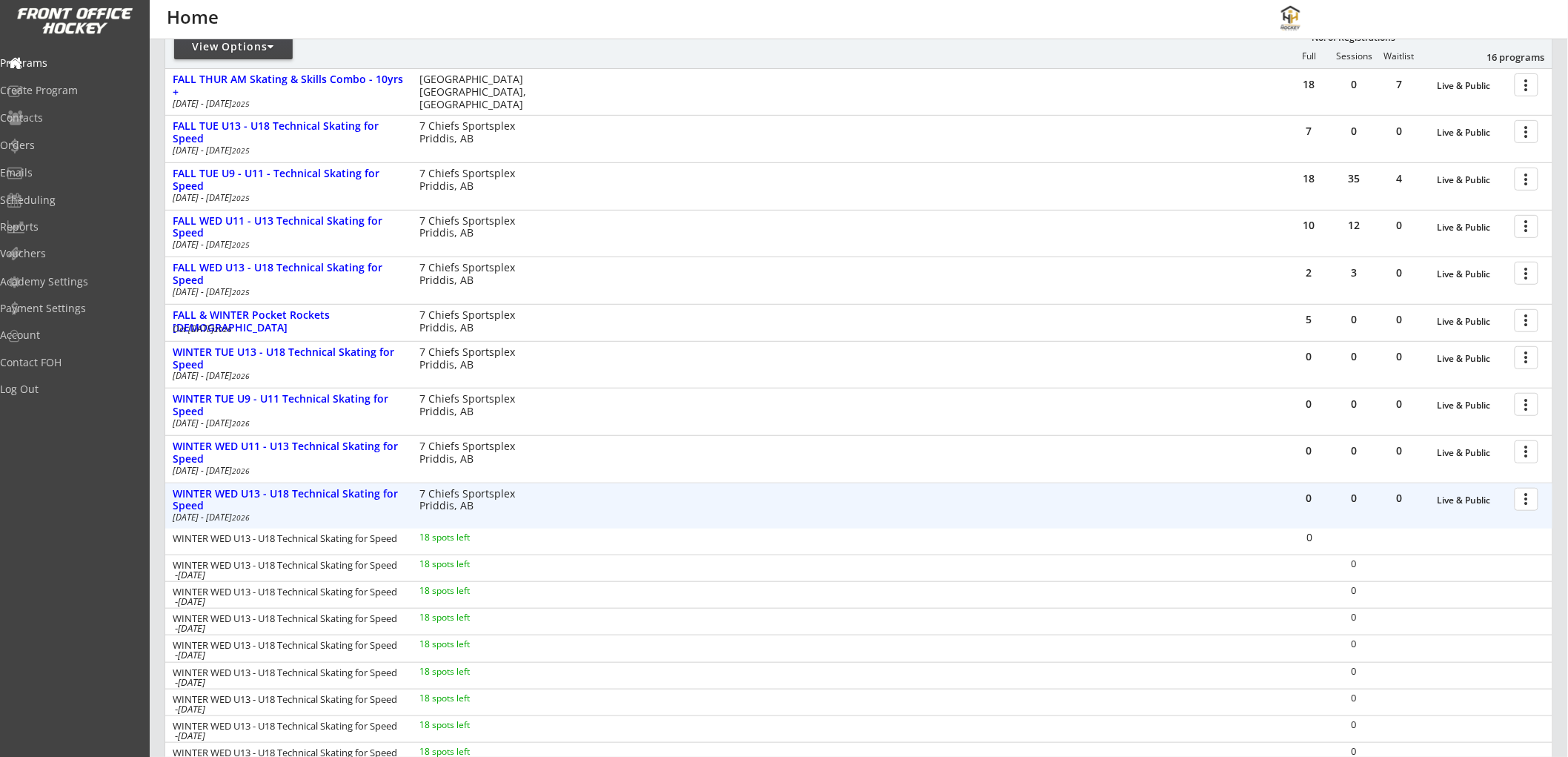
click at [1528, 498] on div at bounding box center [1529, 499] width 26 height 26
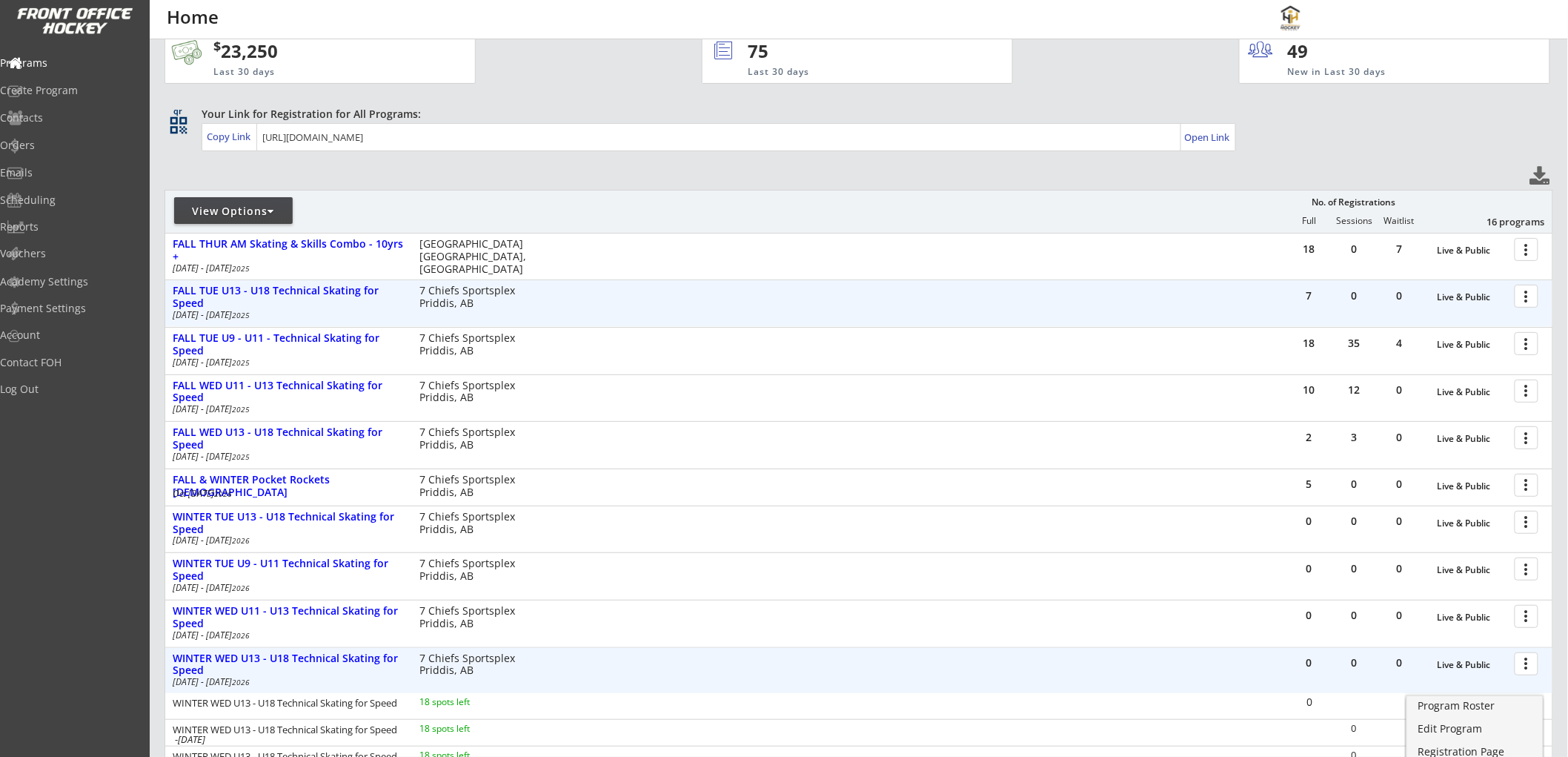
scroll to position [0, 0]
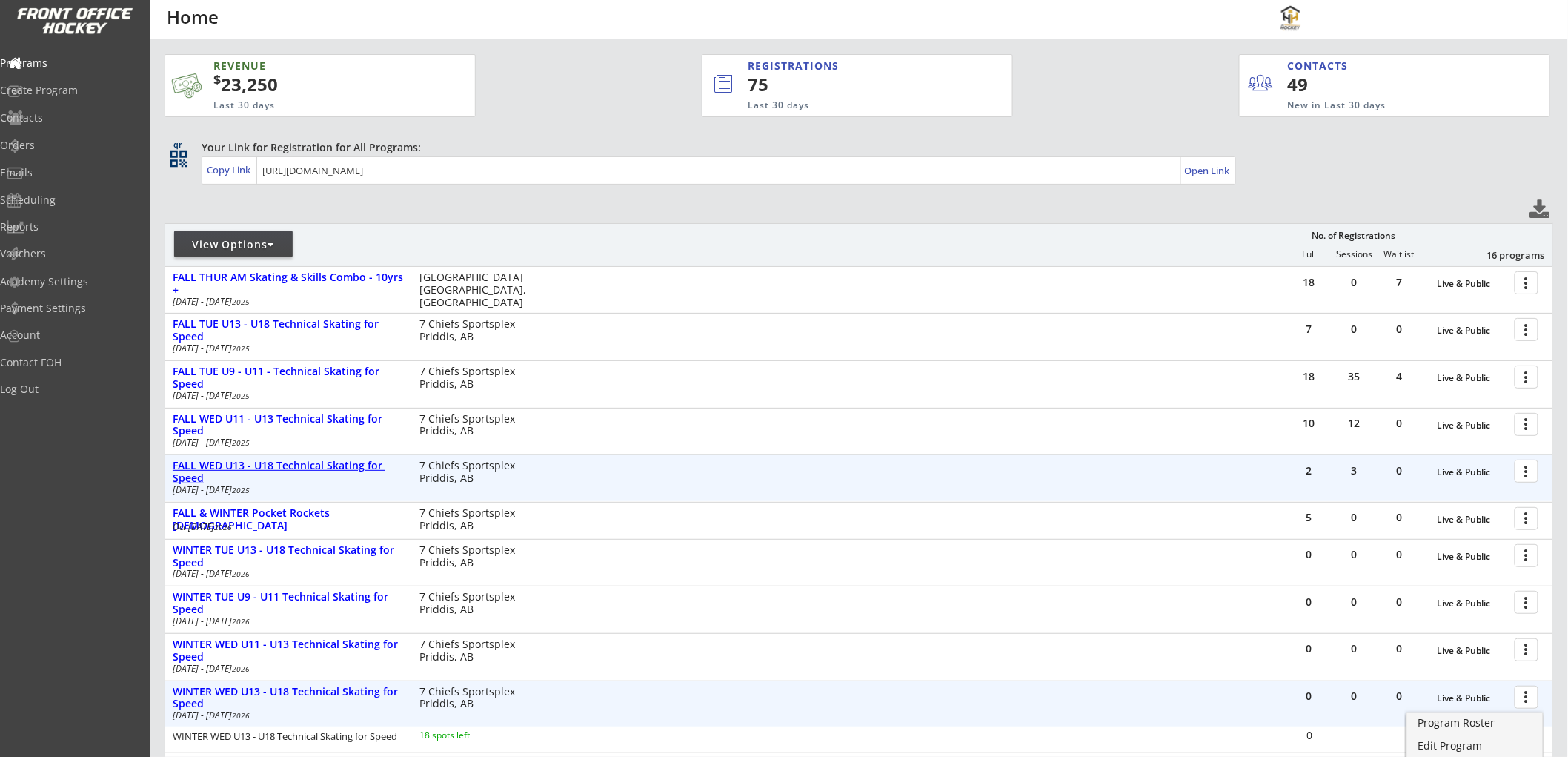
click at [358, 468] on div "FALL WED U13 - U18 Technical Skating for Speed" at bounding box center [288, 472] width 231 height 25
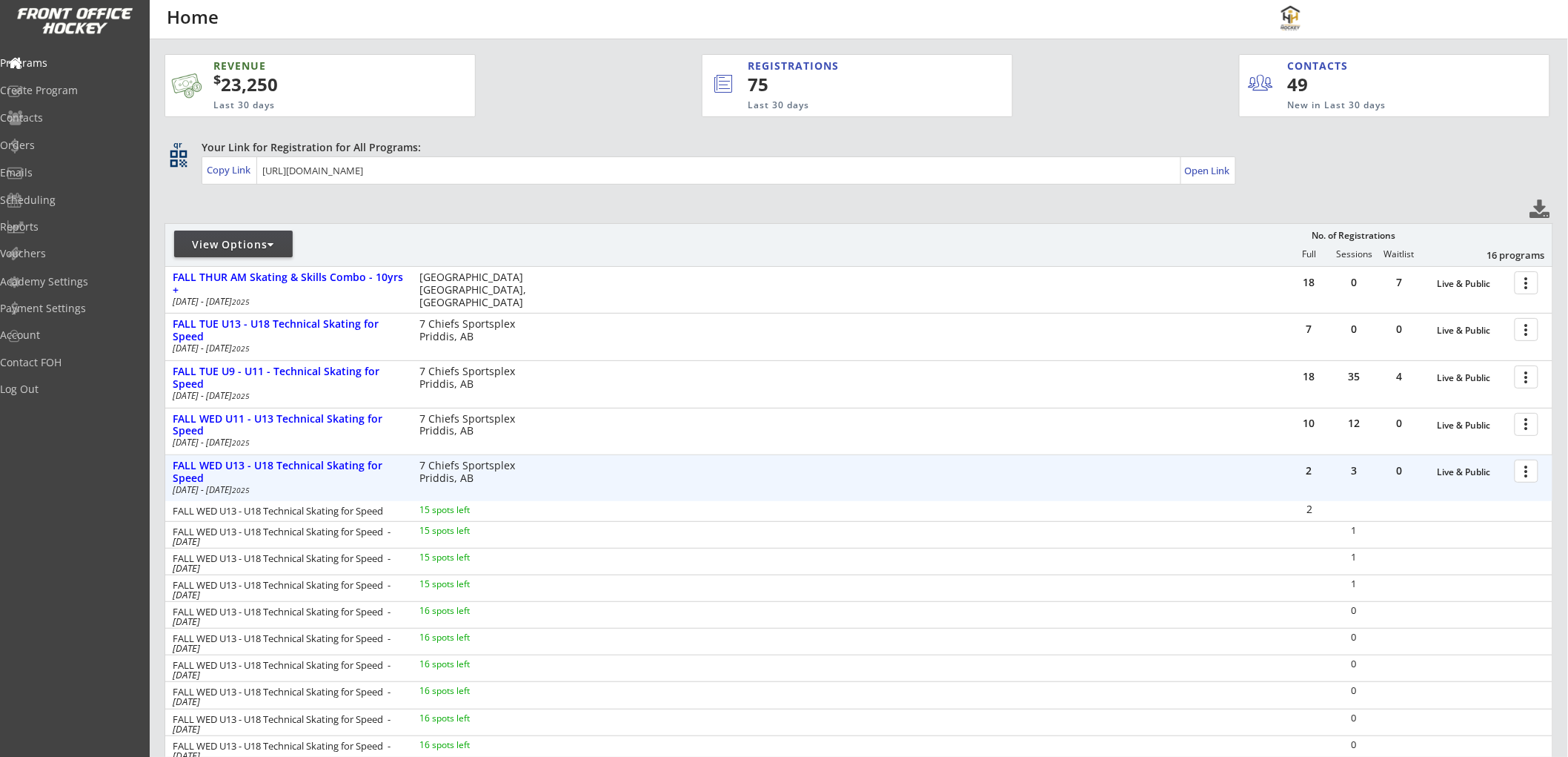
scroll to position [82, 0]
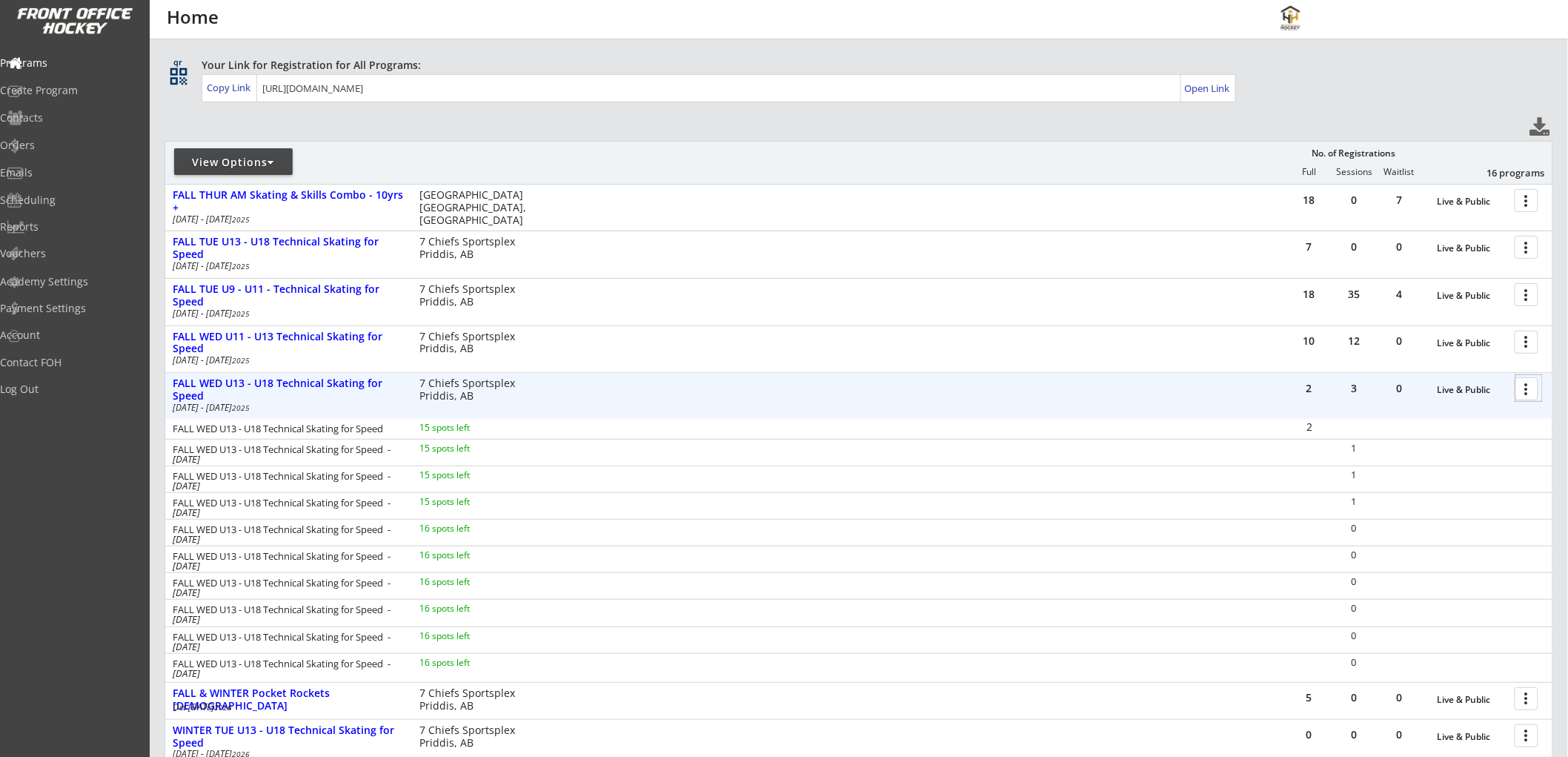
click at [1527, 387] on div at bounding box center [1529, 388] width 26 height 26
click at [1196, 384] on div "2 3 0 Live & Public more_vert FALL WED U13 - U18 Technical Skating for Speed [D…" at bounding box center [859, 396] width 1388 height 46
click at [1530, 390] on div at bounding box center [1529, 388] width 26 height 26
click at [1454, 435] on div "Edit Program" at bounding box center [1474, 437] width 106 height 10
